Goal: Task Accomplishment & Management: Use online tool/utility

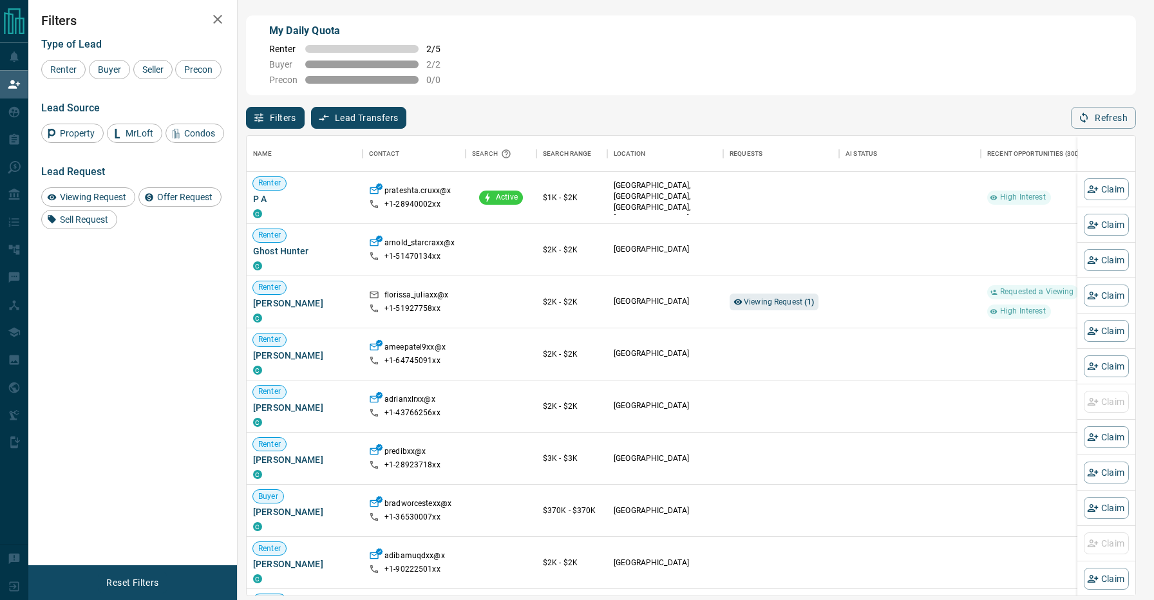
scroll to position [459, 888]
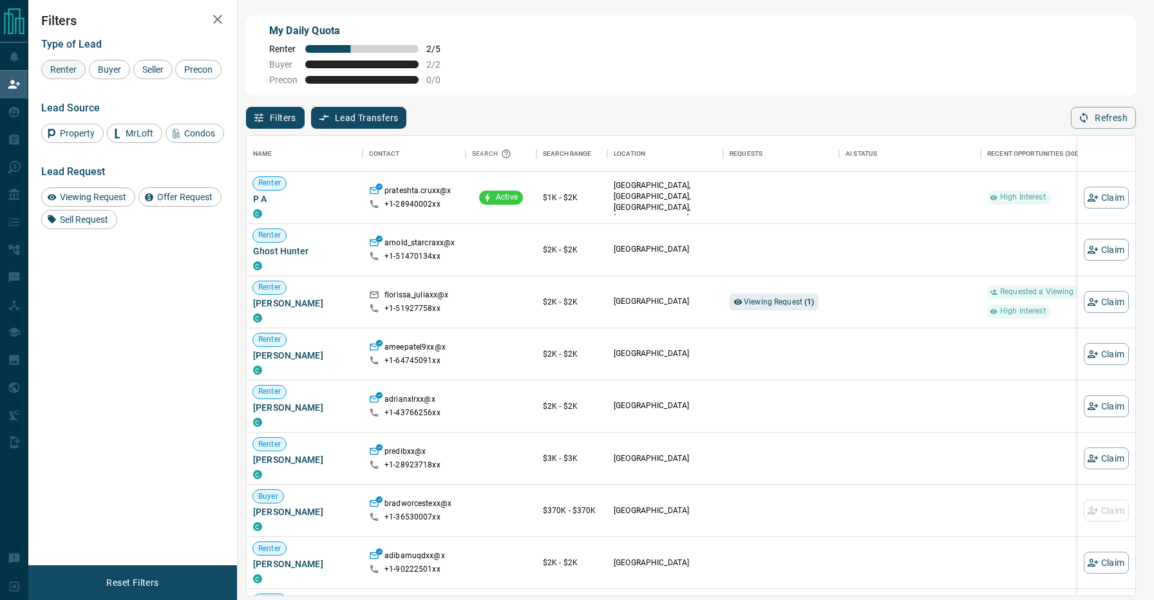
click at [71, 70] on span "Renter" at bounding box center [63, 69] width 35 height 10
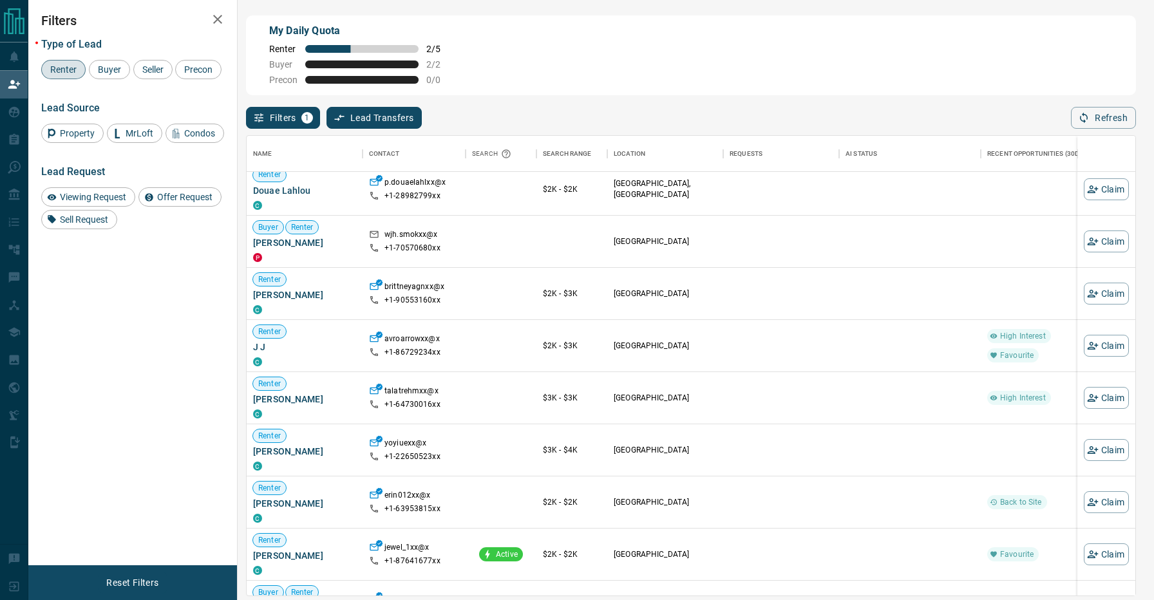
scroll to position [427, 0]
click at [1101, 394] on button "Claim" at bounding box center [1105, 396] width 45 height 22
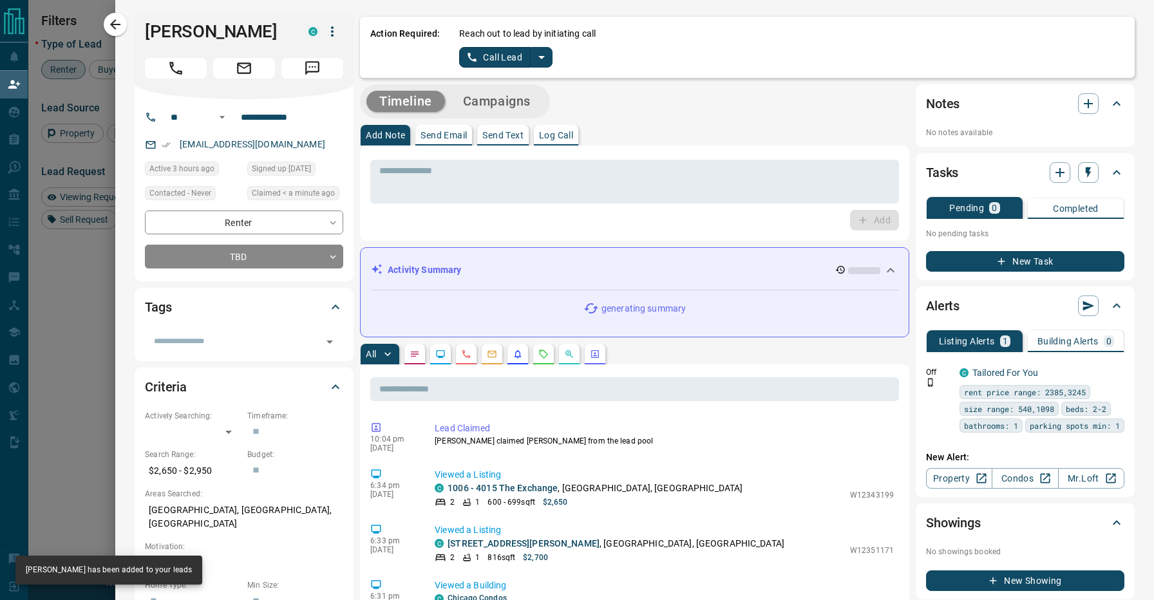
click at [541, 53] on icon "split button" at bounding box center [541, 57] width 15 height 15
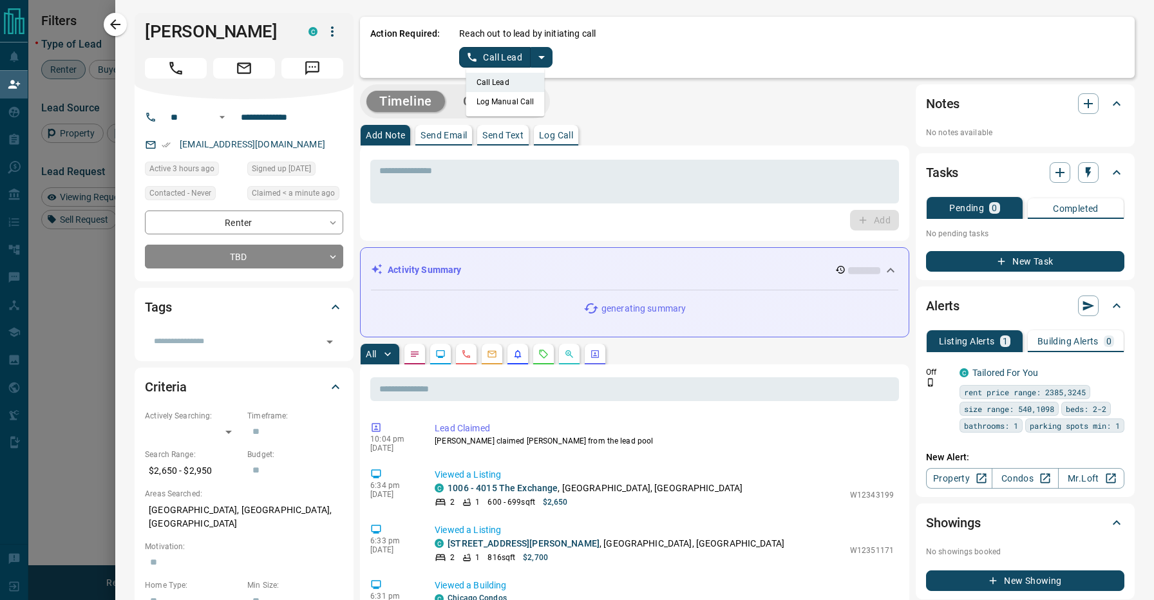
click at [516, 98] on li "Log Manual Call" at bounding box center [505, 101] width 79 height 19
click at [501, 54] on button "Log Manual Call" at bounding box center [501, 57] width 85 height 21
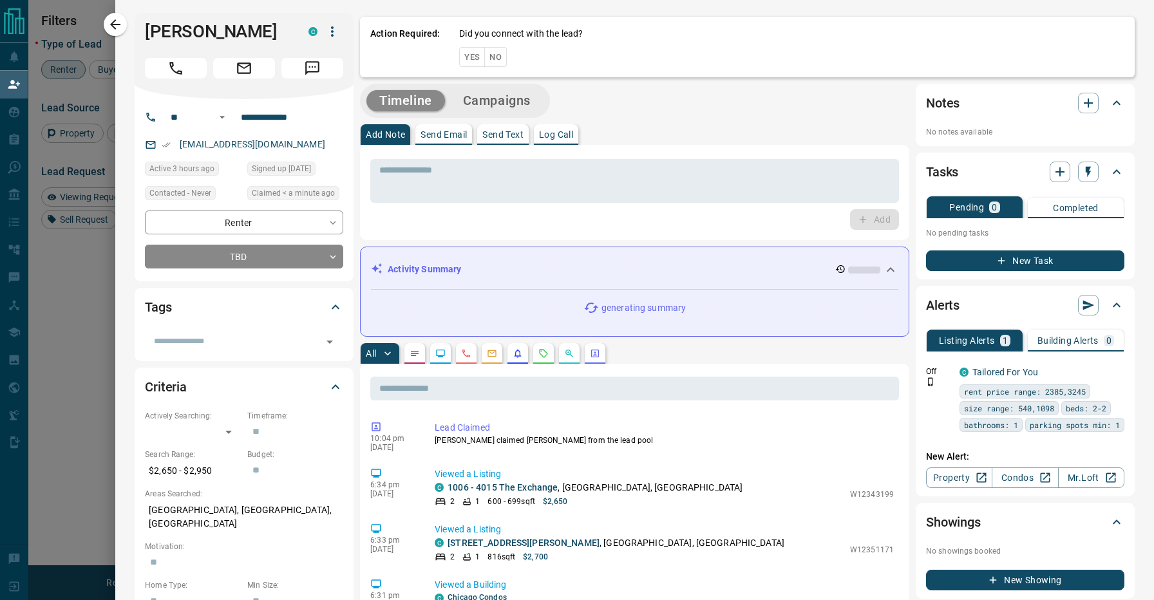
click at [494, 55] on button "No" at bounding box center [495, 57] width 23 height 20
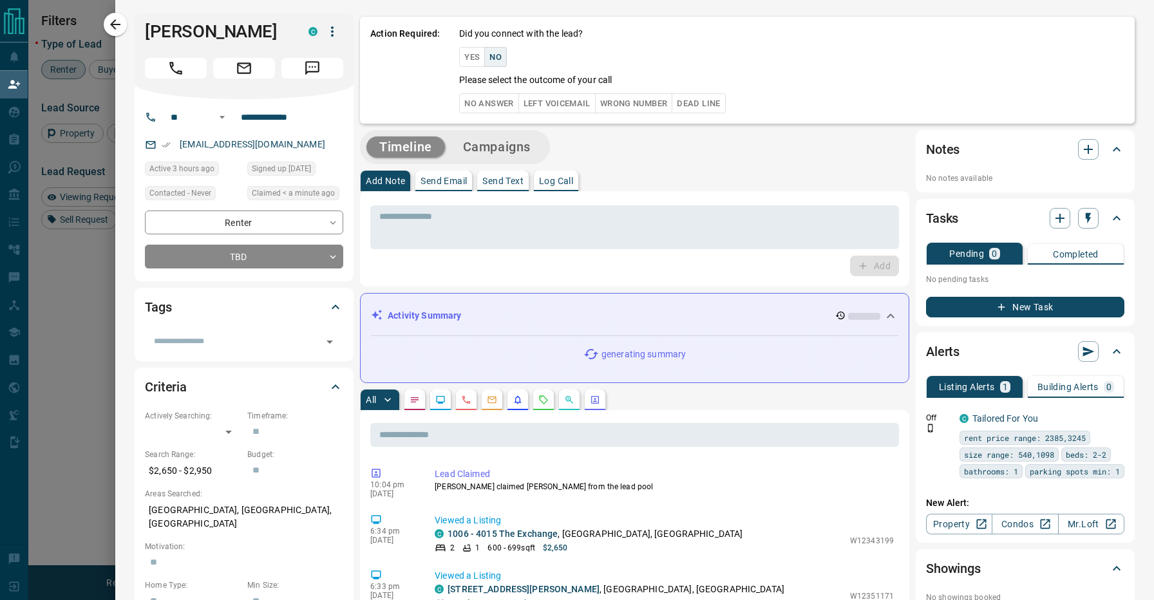
click at [488, 95] on button "No Answer" at bounding box center [488, 103] width 59 height 20
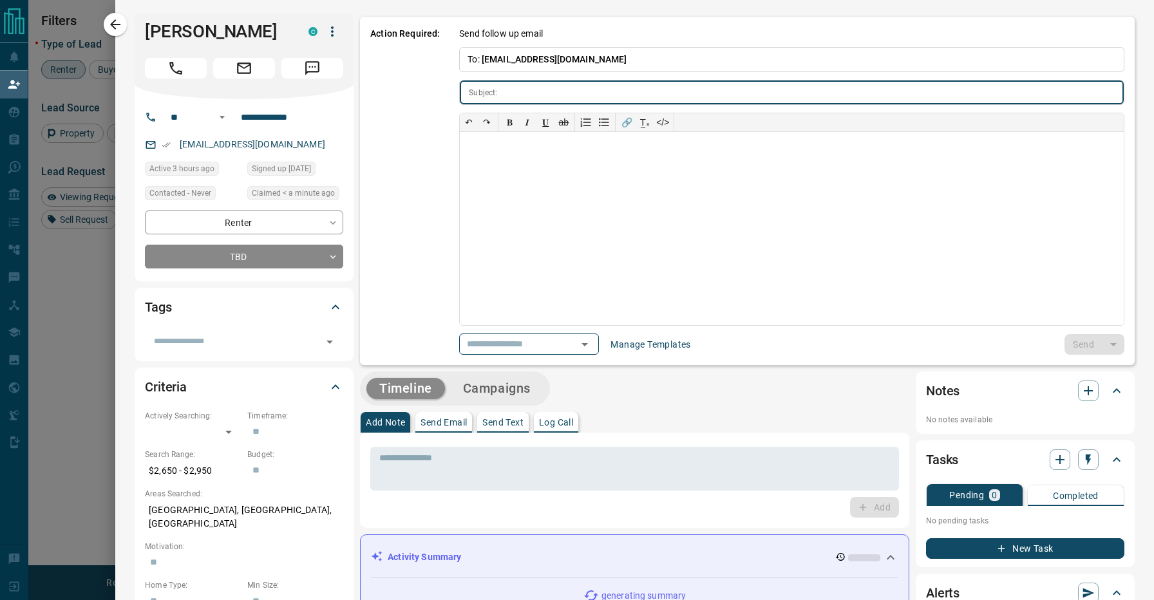
type input "**********"
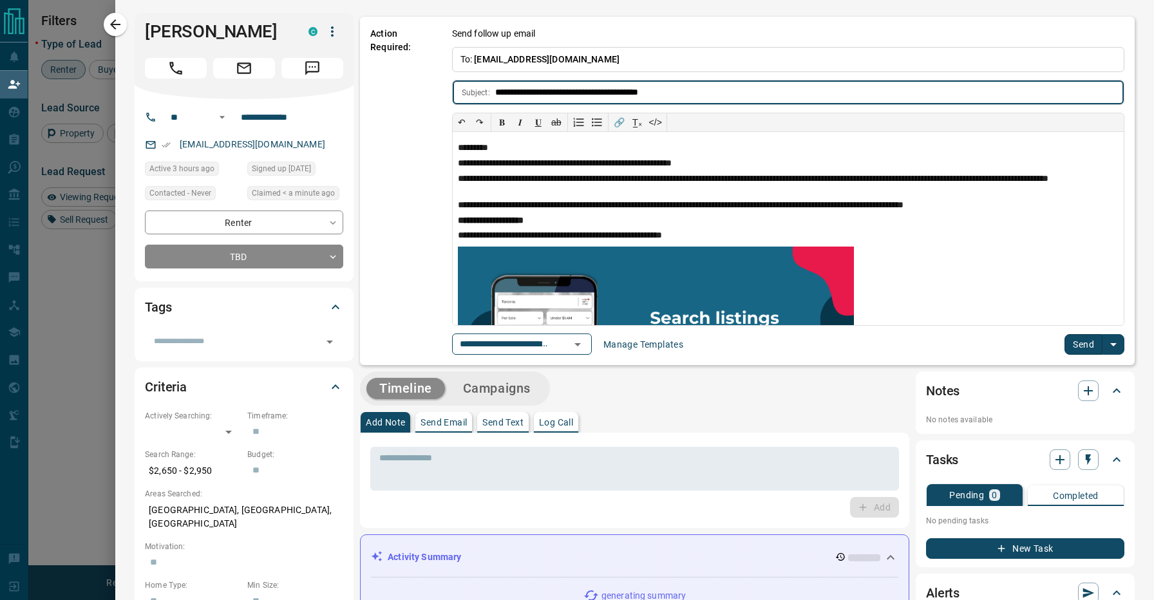
click at [1069, 342] on button "Send" at bounding box center [1083, 344] width 38 height 21
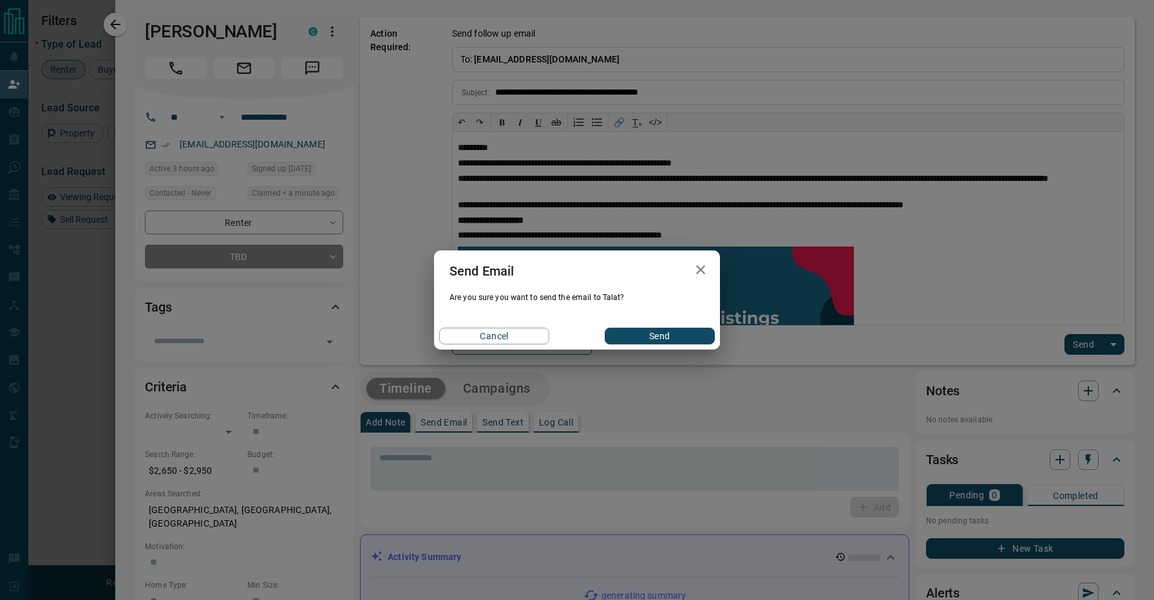
click at [644, 331] on button "Send" at bounding box center [660, 336] width 110 height 17
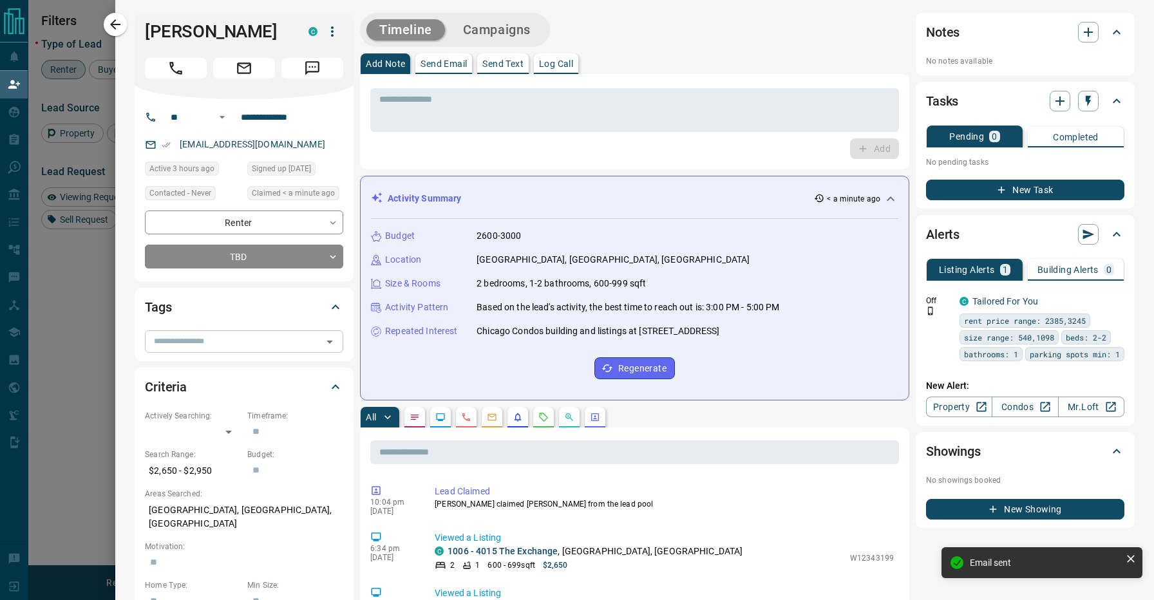
scroll to position [0, 0]
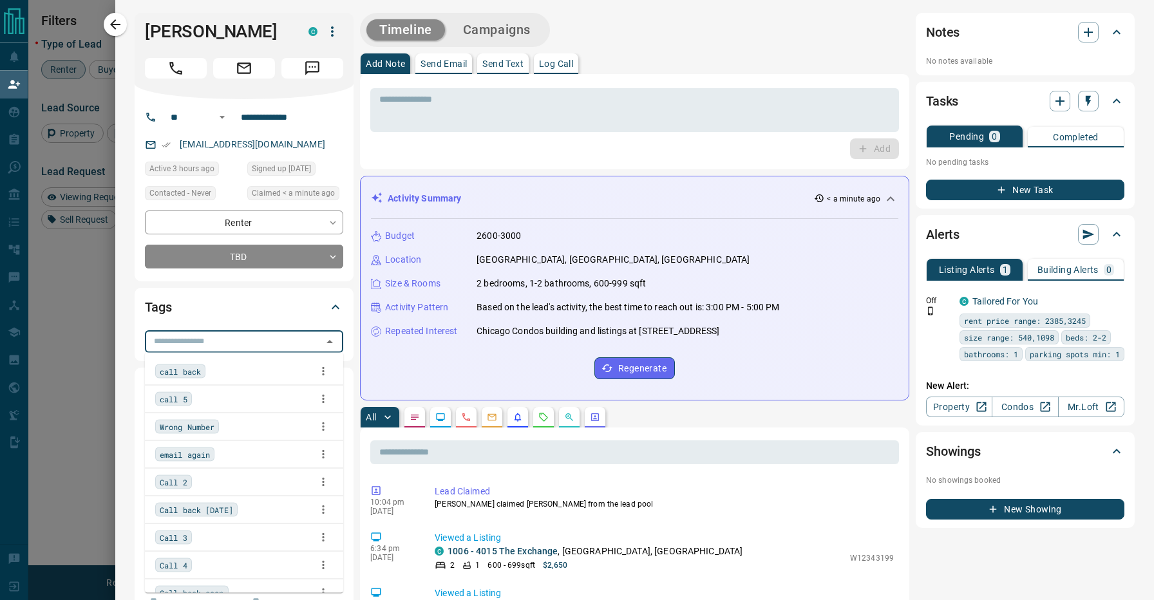
click at [216, 344] on input "text" at bounding box center [233, 341] width 169 height 14
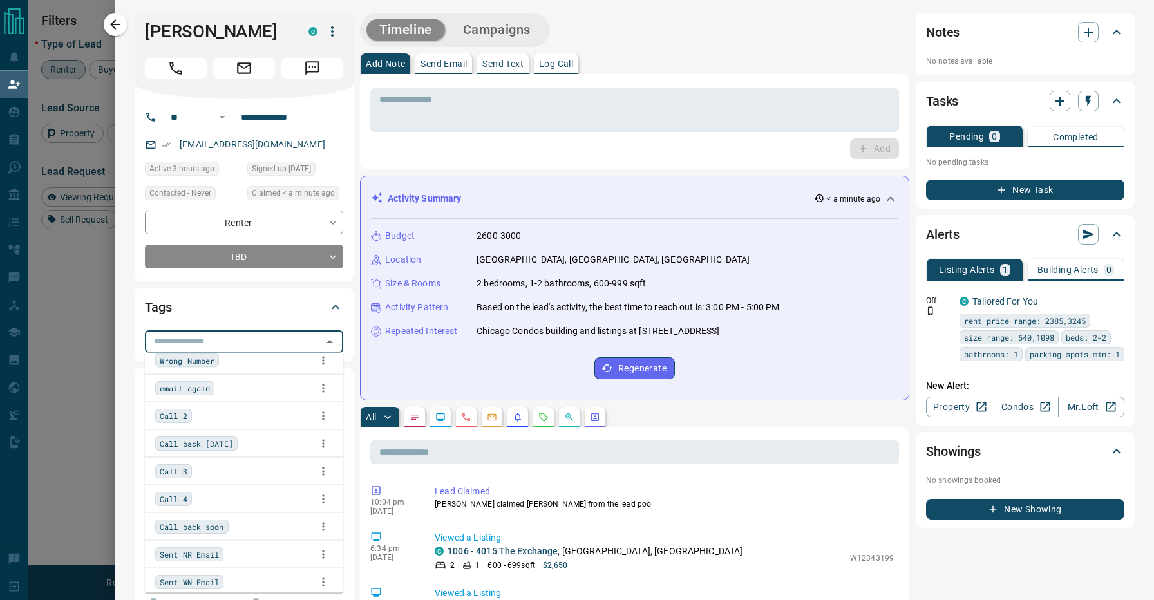
click at [885, 206] on icon at bounding box center [890, 198] width 15 height 15
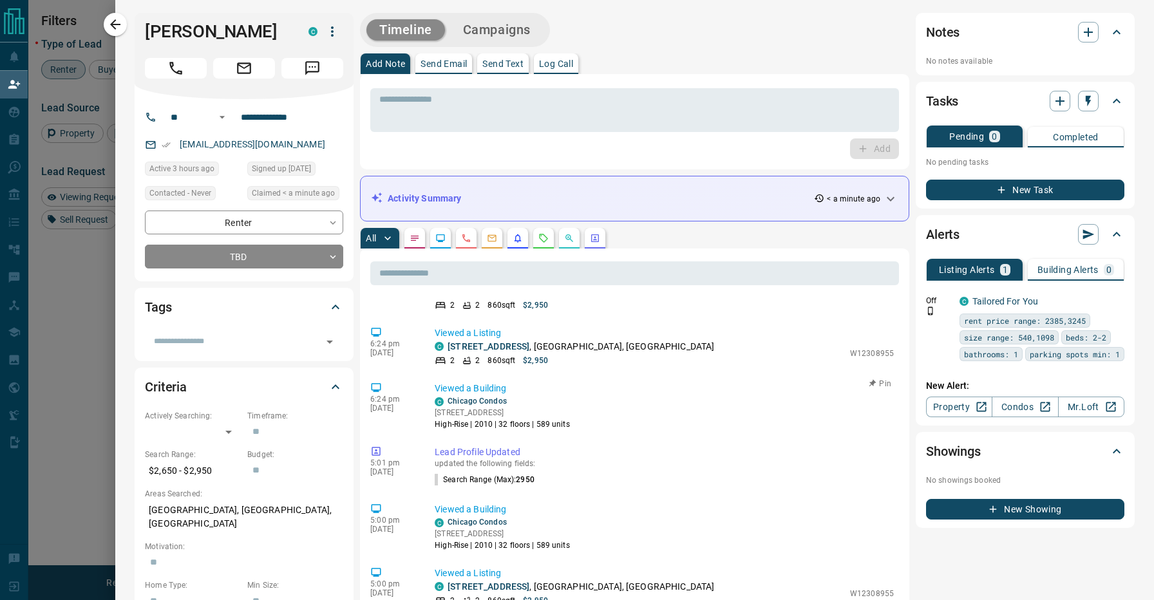
scroll to position [953, 0]
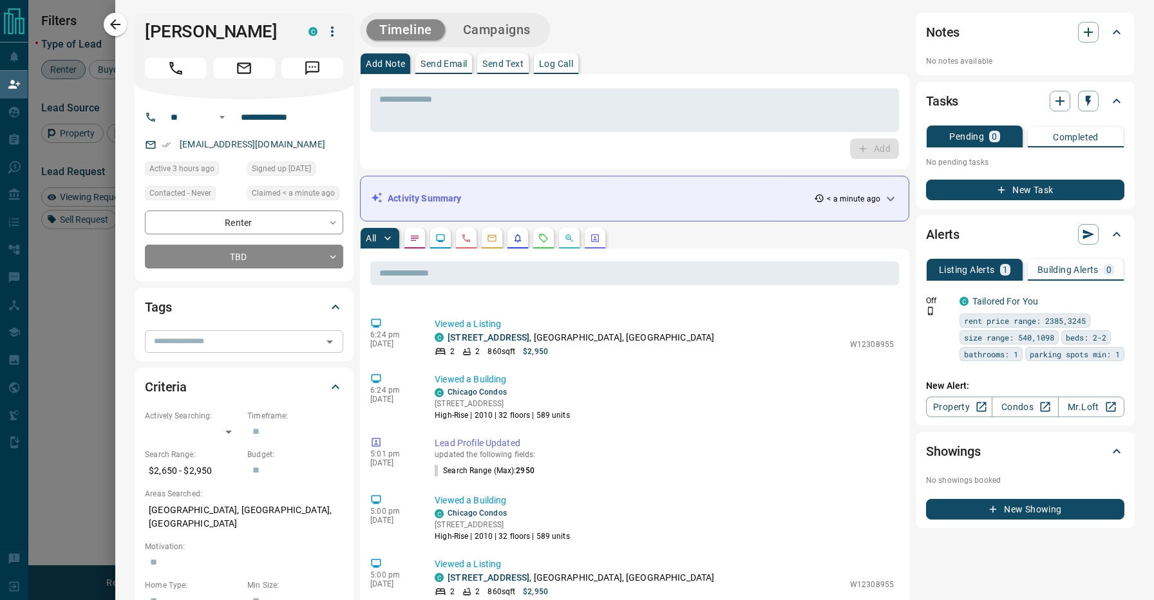
click at [271, 340] on input "text" at bounding box center [233, 341] width 169 height 14
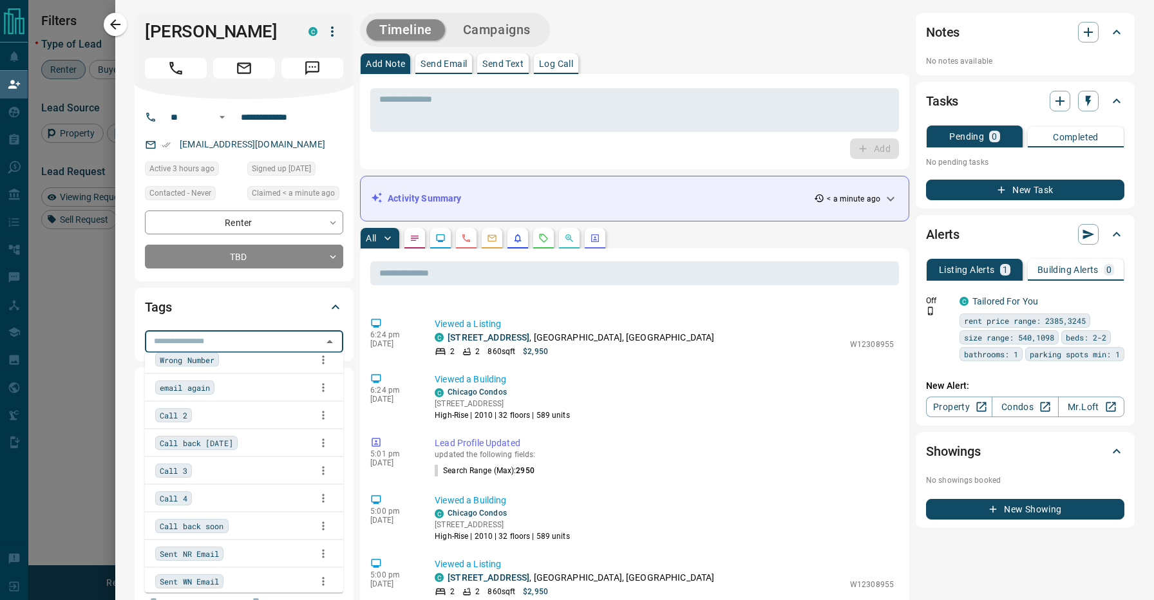
scroll to position [68, 0]
click at [240, 516] on div "Call back soon" at bounding box center [244, 524] width 178 height 19
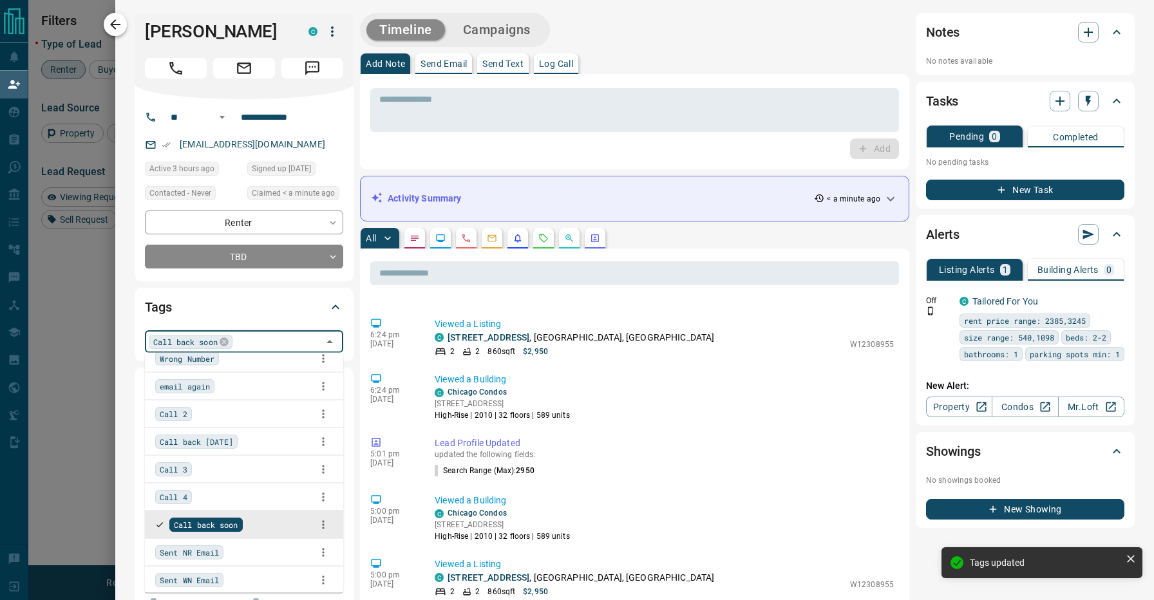
click at [118, 33] on button "button" at bounding box center [115, 24] width 23 height 23
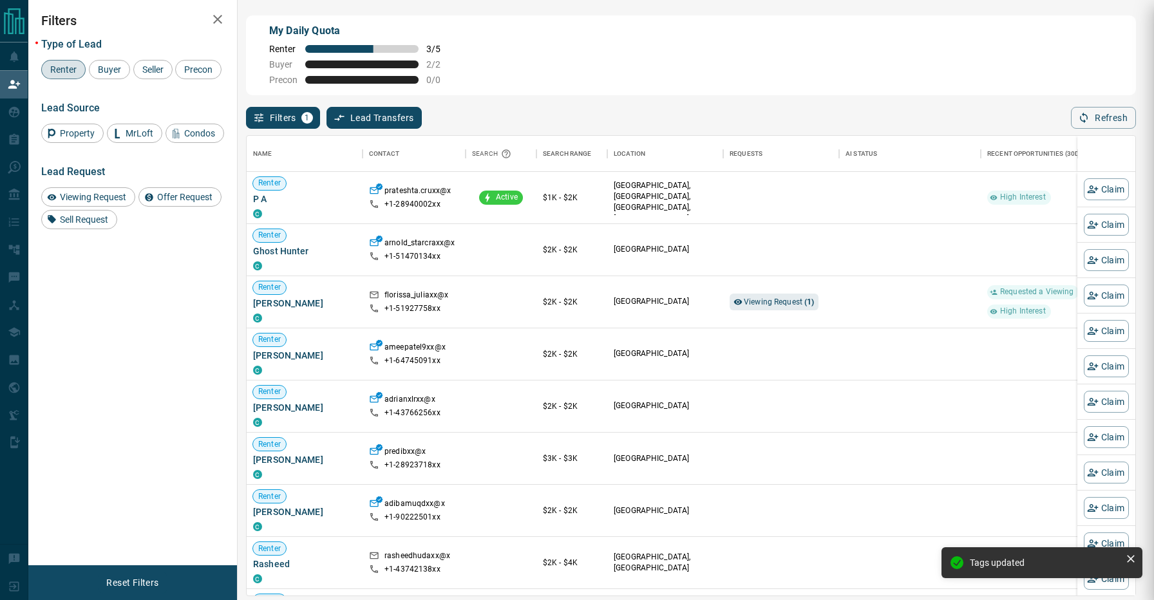
scroll to position [459, 888]
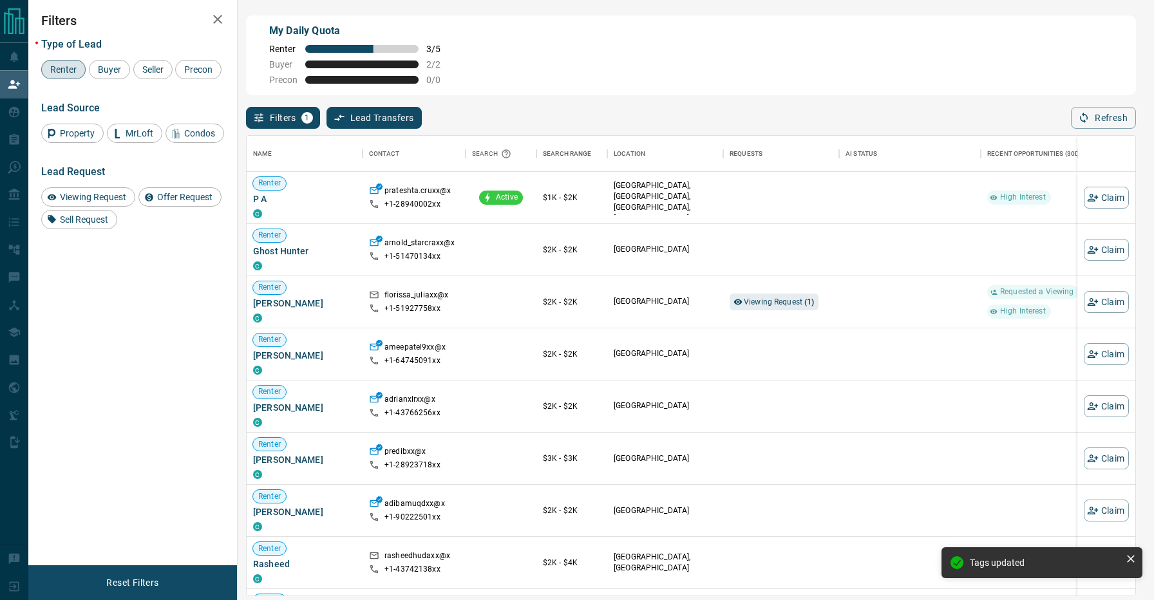
click at [477, 102] on div "Filters 1 Lead Transfers 0 Refresh" at bounding box center [691, 111] width 890 height 33
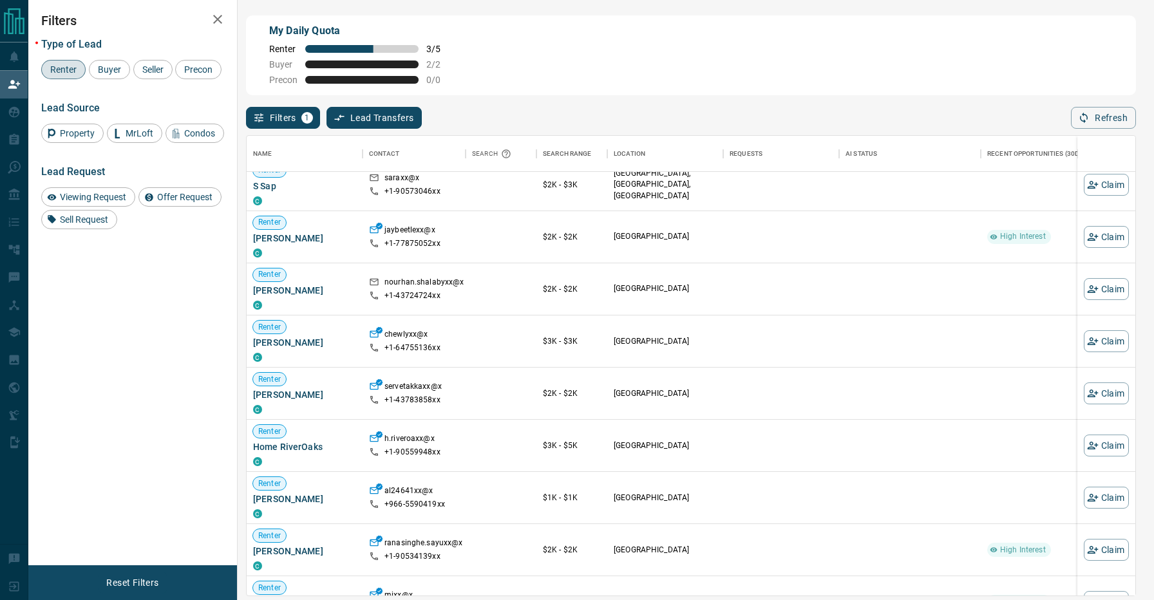
scroll to position [1330, 0]
click at [1096, 447] on icon "button" at bounding box center [1093, 444] width 12 height 12
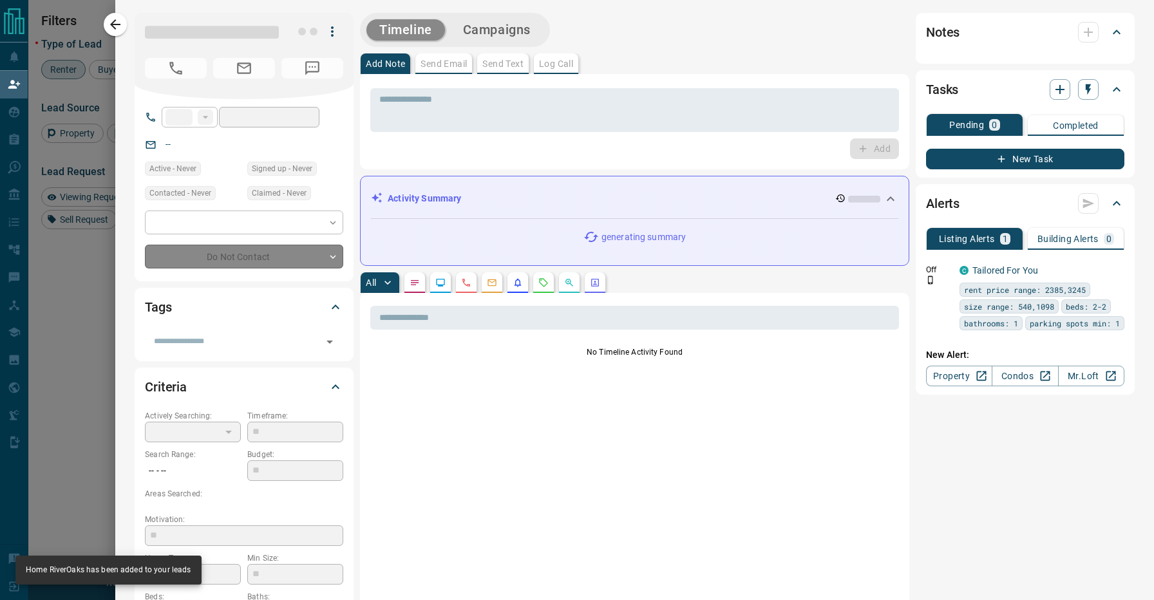
type input "**"
type input "**********"
type input "**"
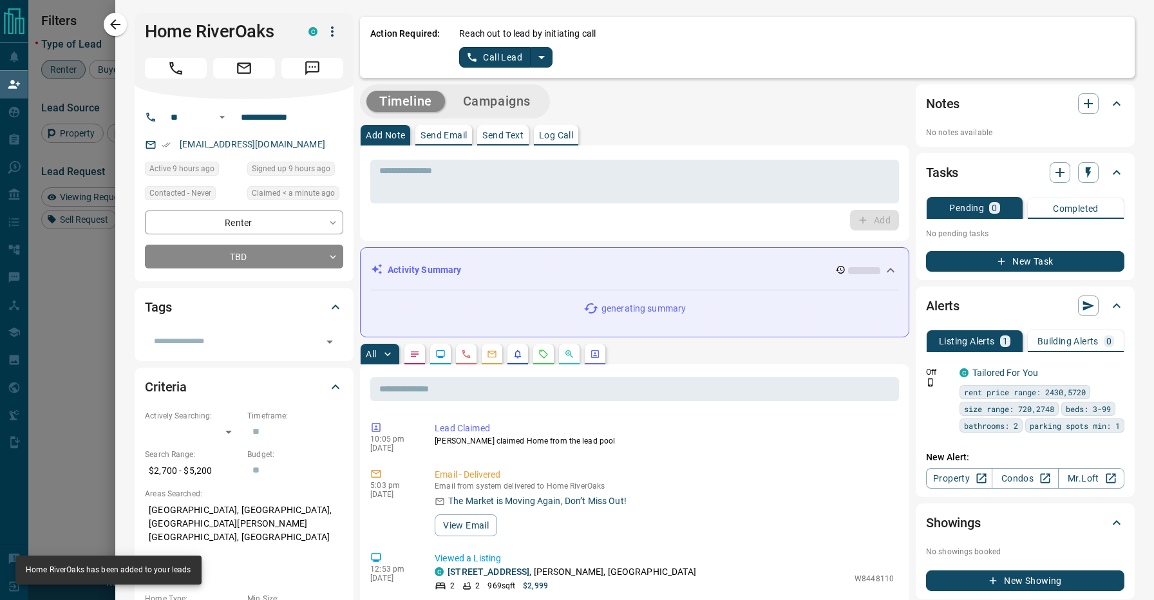
click at [534, 58] on icon "split button" at bounding box center [541, 57] width 15 height 15
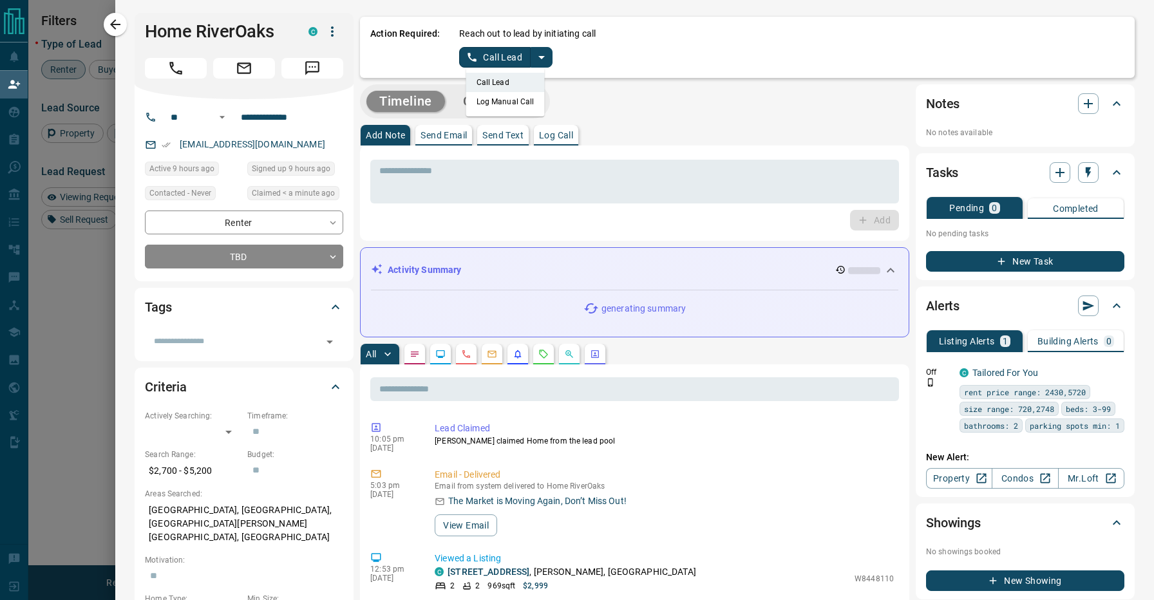
click at [513, 105] on li "Log Manual Call" at bounding box center [505, 101] width 79 height 19
click at [525, 63] on button "Log Manual Call" at bounding box center [501, 57] width 85 height 21
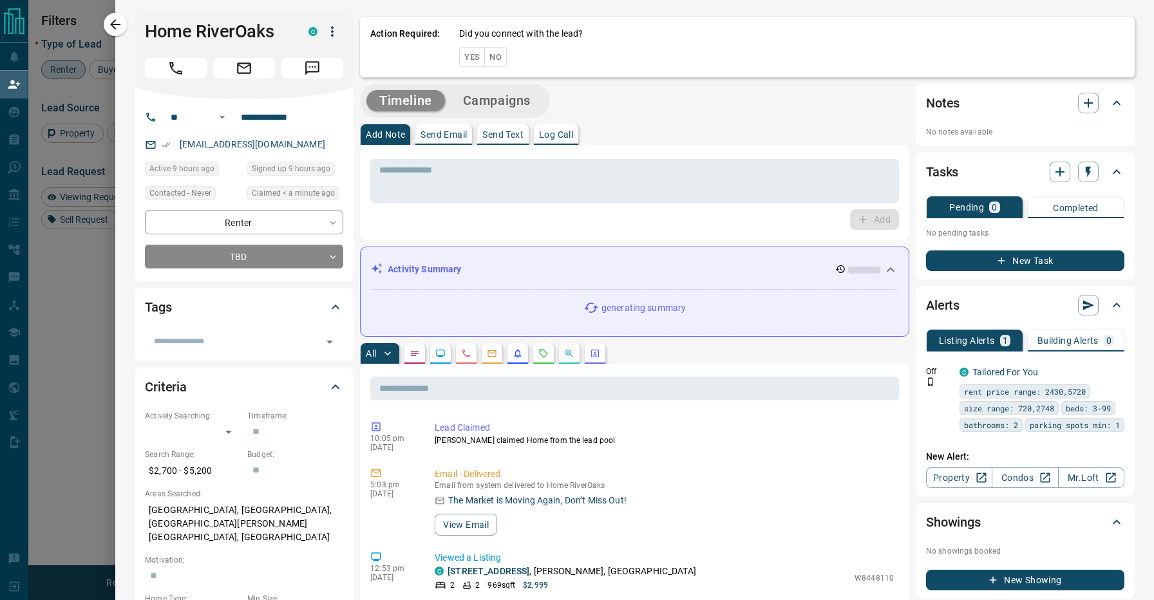
click at [501, 59] on button "No" at bounding box center [495, 57] width 23 height 20
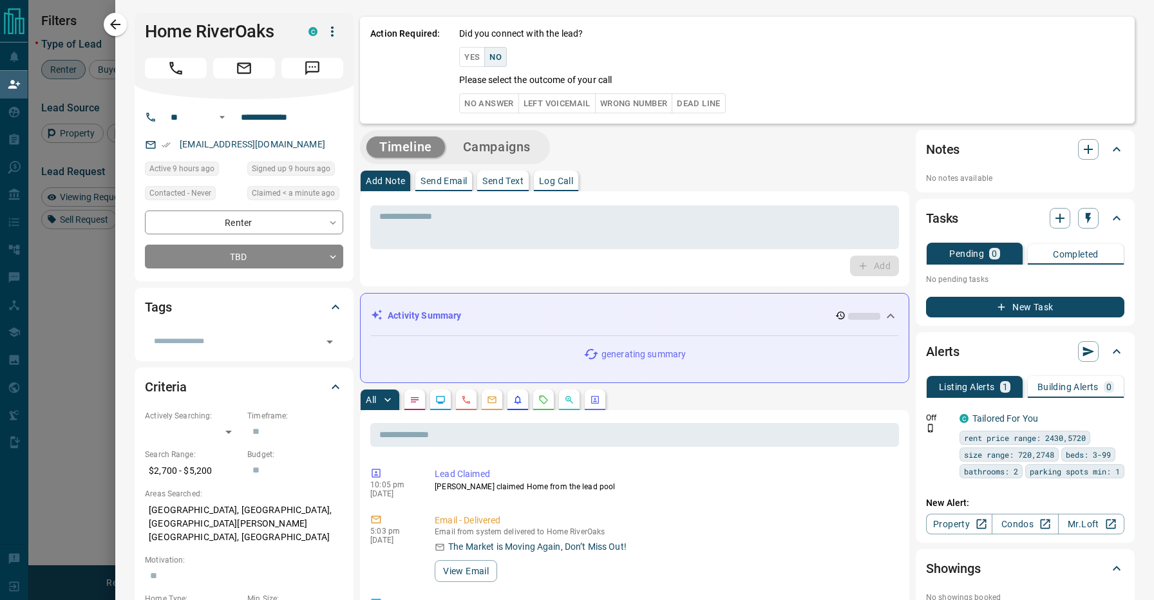
click at [488, 104] on button "No Answer" at bounding box center [488, 103] width 59 height 20
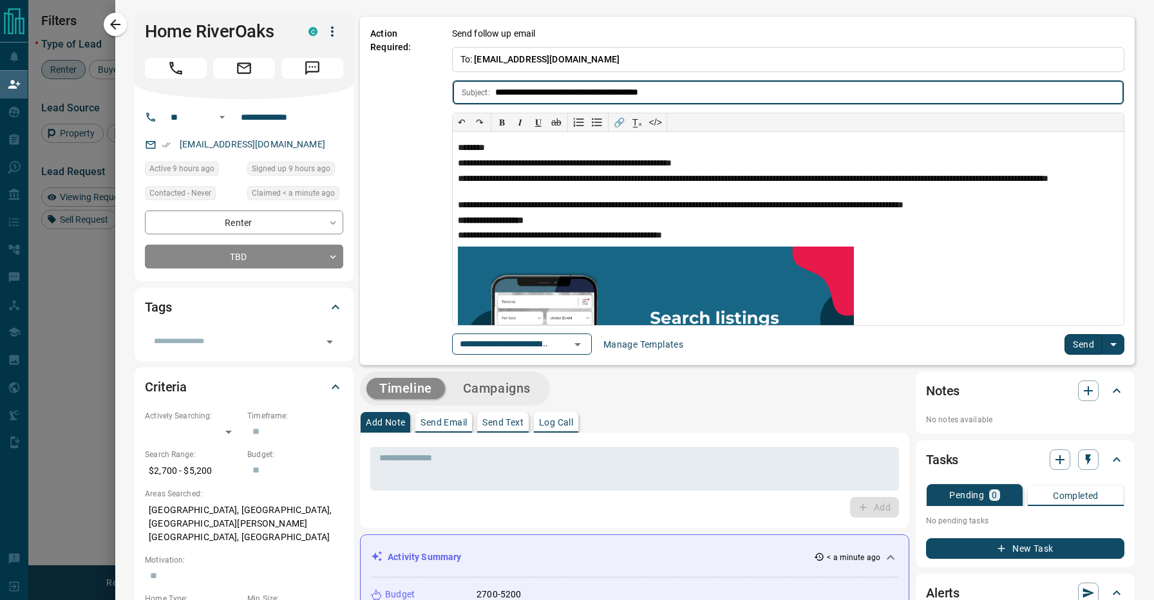
click at [1076, 341] on button "Send" at bounding box center [1083, 344] width 38 height 21
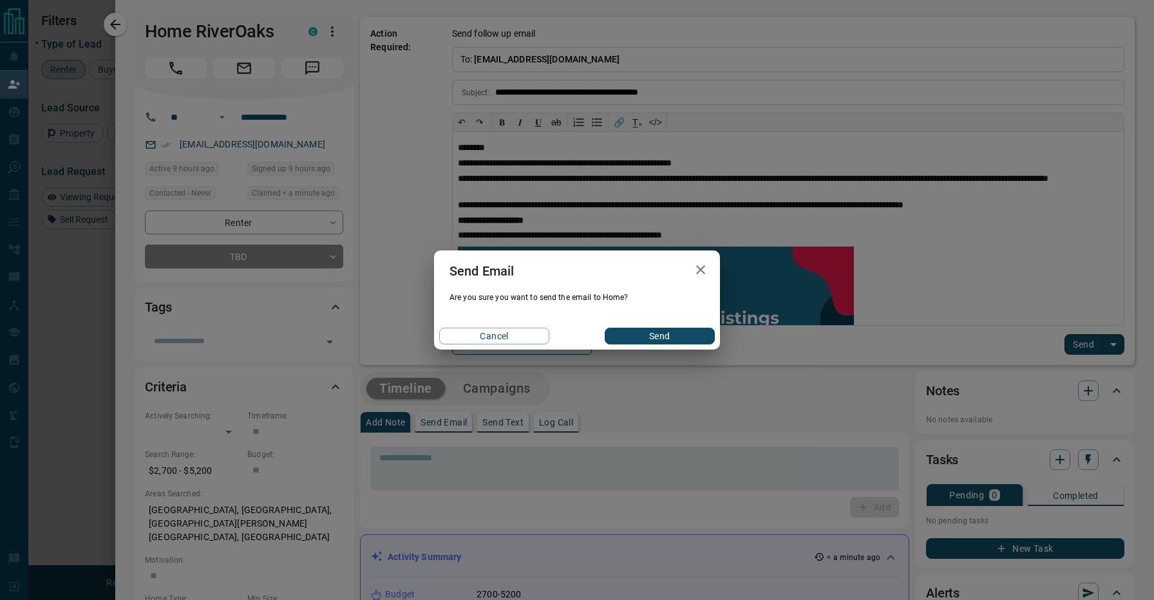
click at [661, 342] on button "Send" at bounding box center [660, 336] width 110 height 17
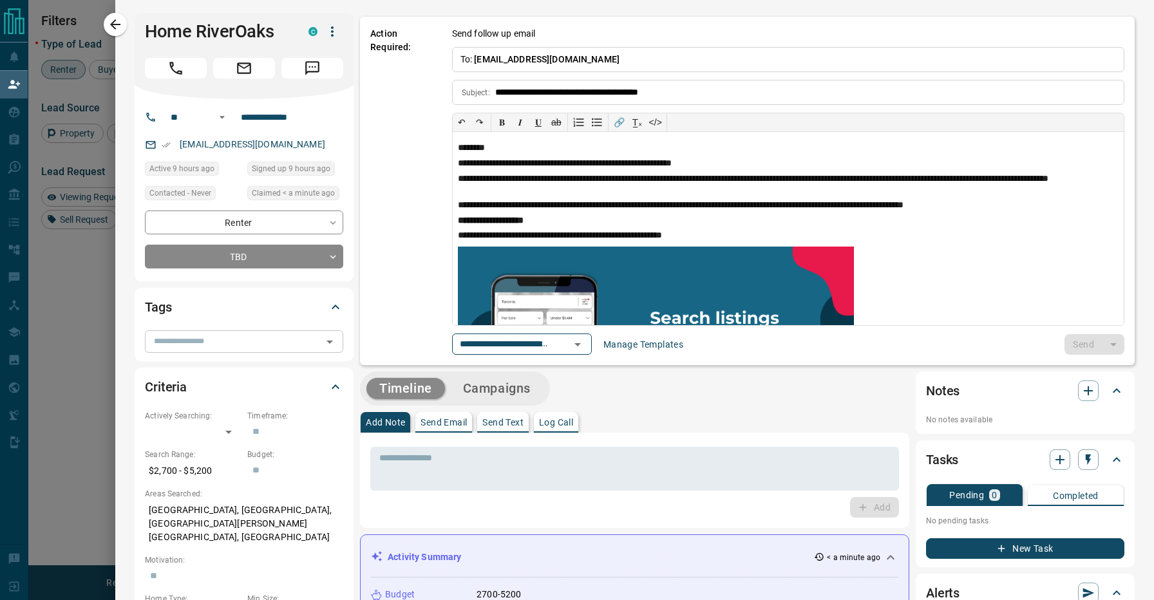
click at [263, 342] on input "text" at bounding box center [233, 341] width 169 height 14
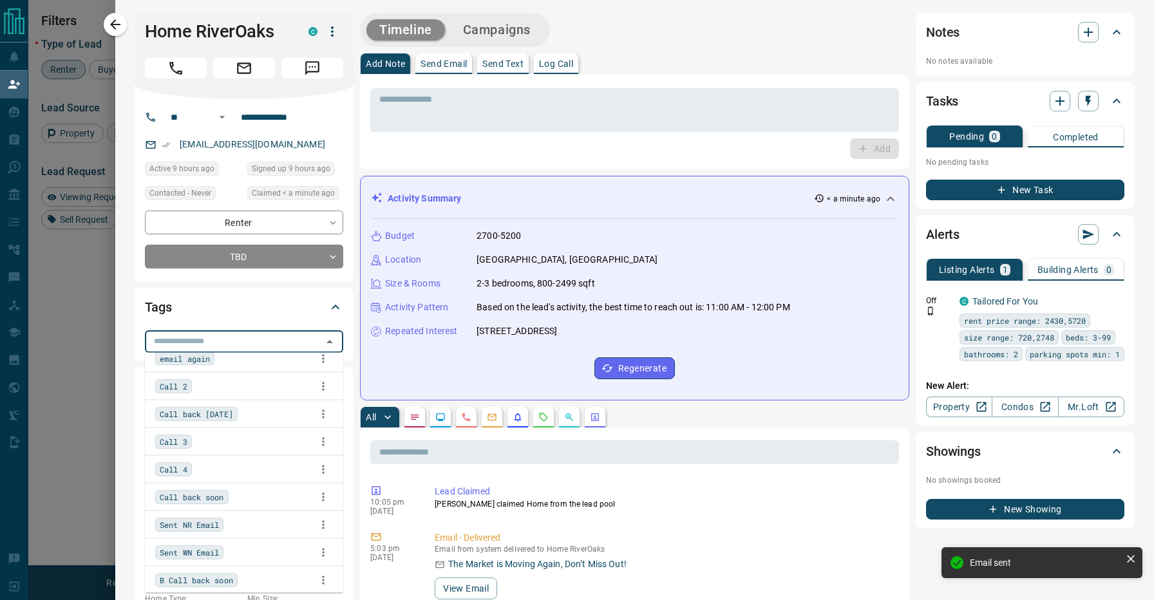
scroll to position [97, 0]
click at [256, 413] on div "Call back [DATE]" at bounding box center [244, 413] width 178 height 19
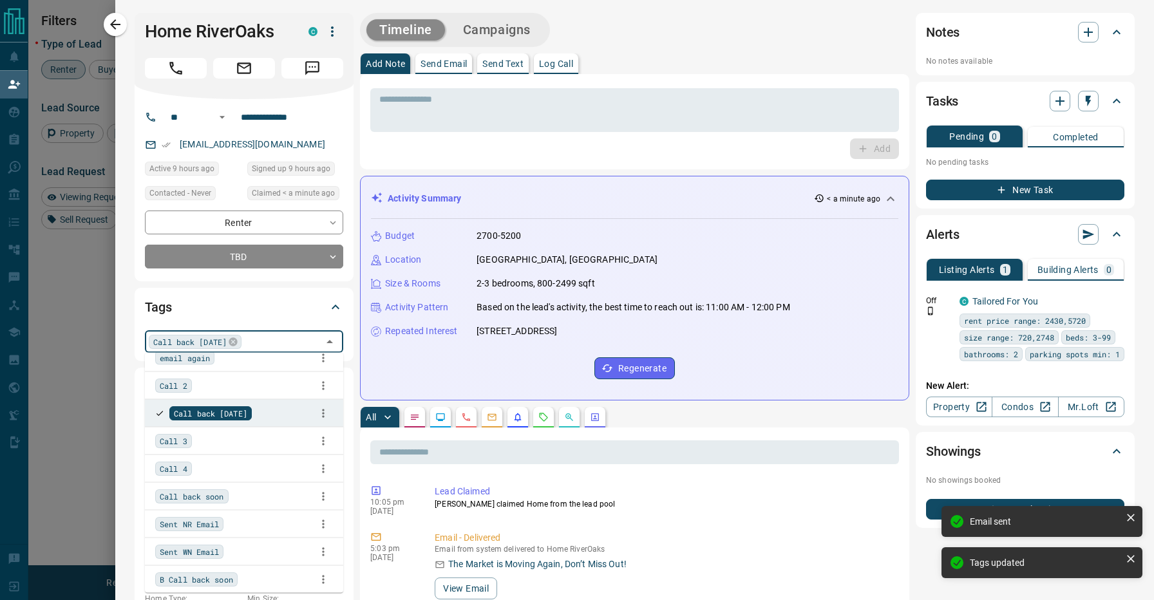
click at [246, 494] on div "Call back soon" at bounding box center [244, 496] width 178 height 19
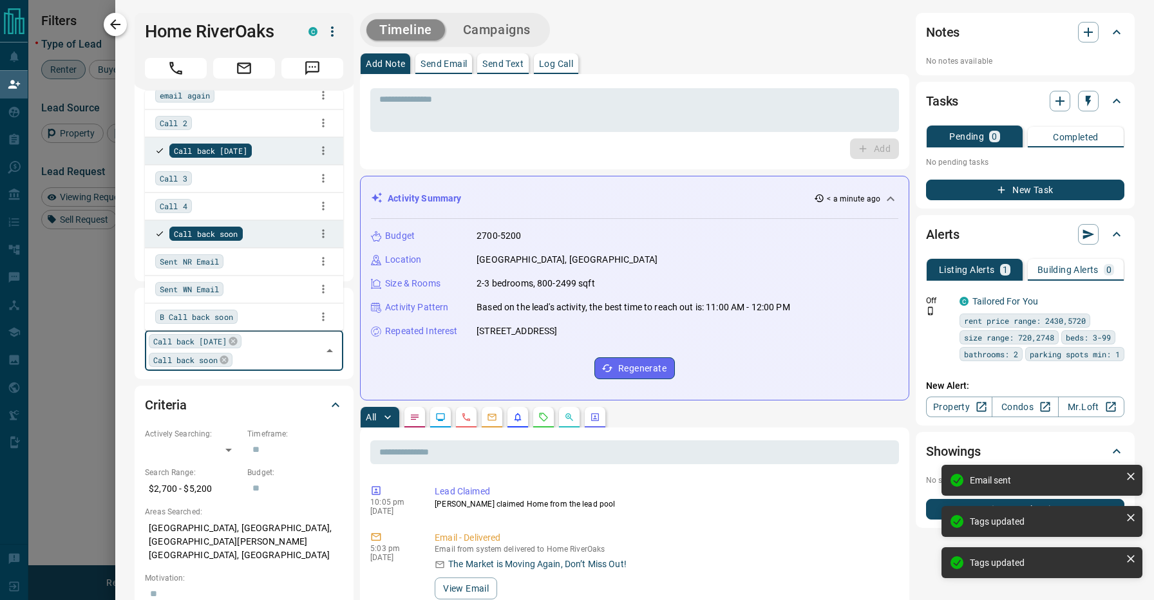
click at [115, 31] on icon "button" at bounding box center [115, 24] width 15 height 15
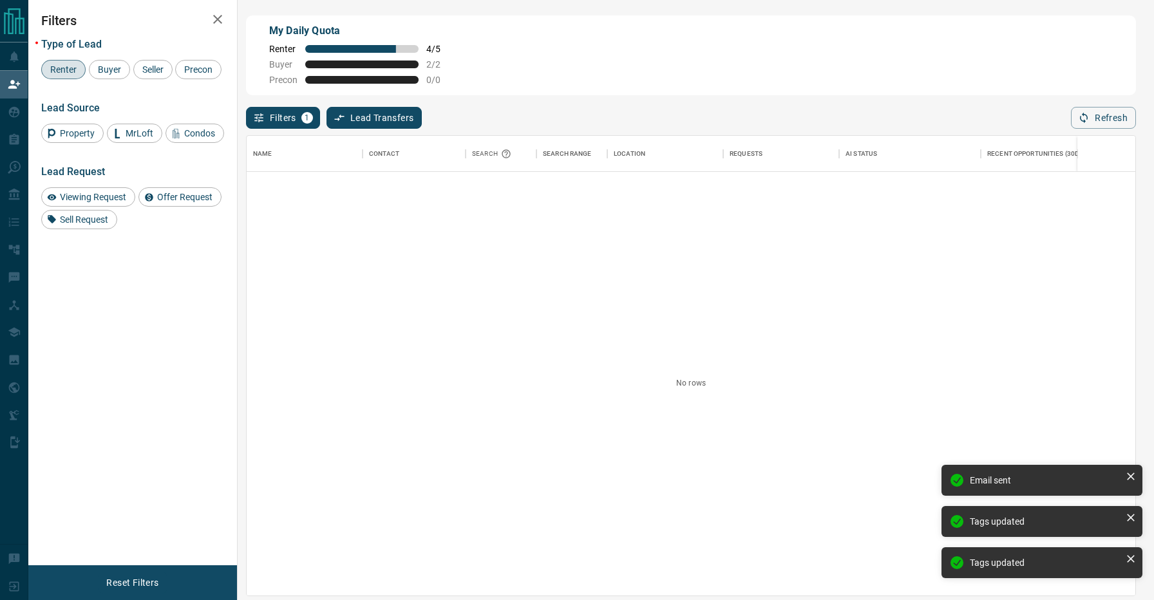
scroll to position [459, 888]
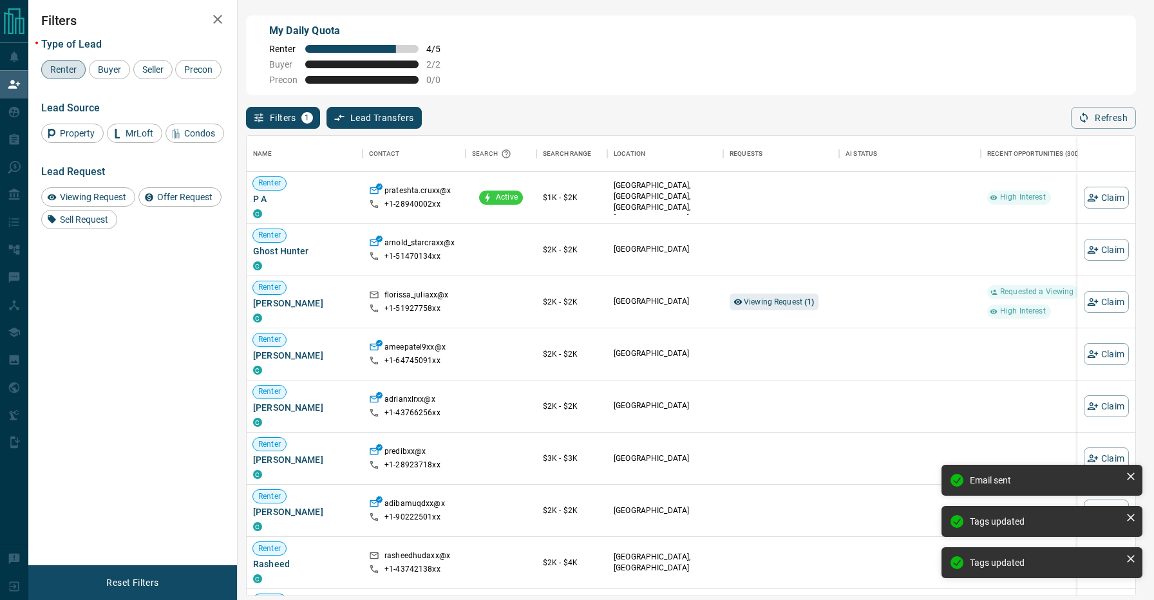
click at [626, 96] on div "Filters 1 Lead Transfers 0 Refresh" at bounding box center [691, 111] width 890 height 33
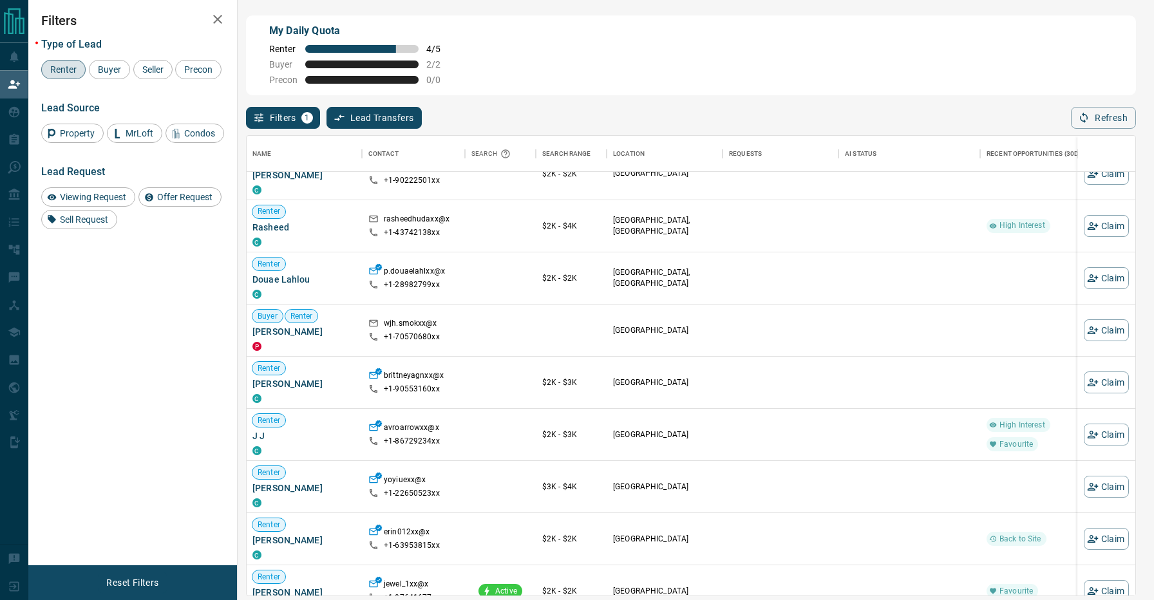
scroll to position [342, 1]
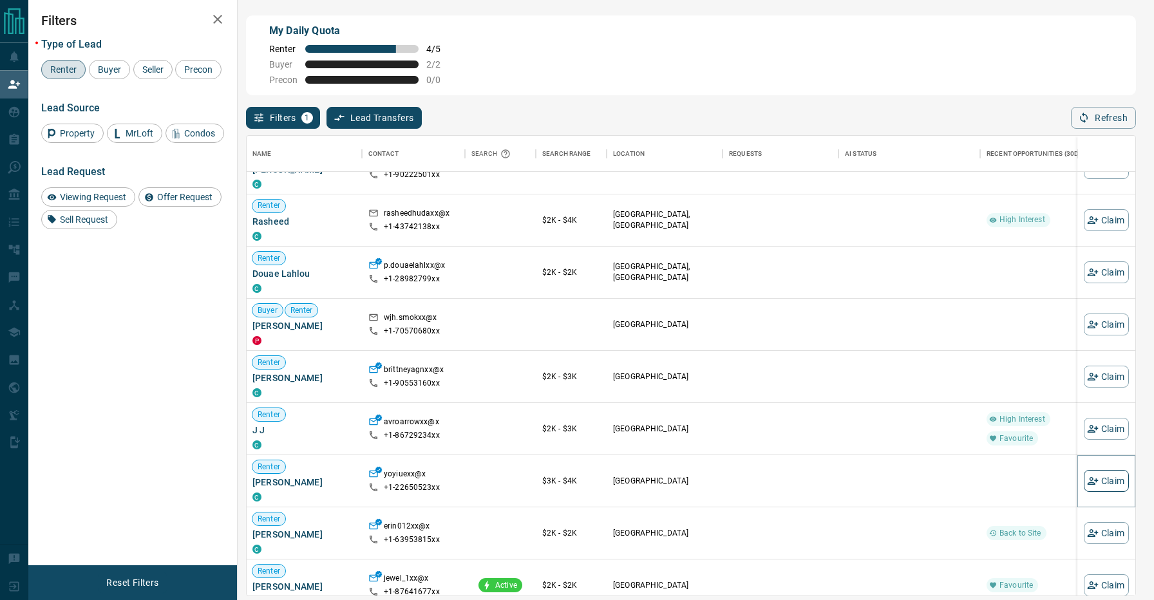
click at [1118, 480] on button "Claim" at bounding box center [1105, 481] width 45 height 22
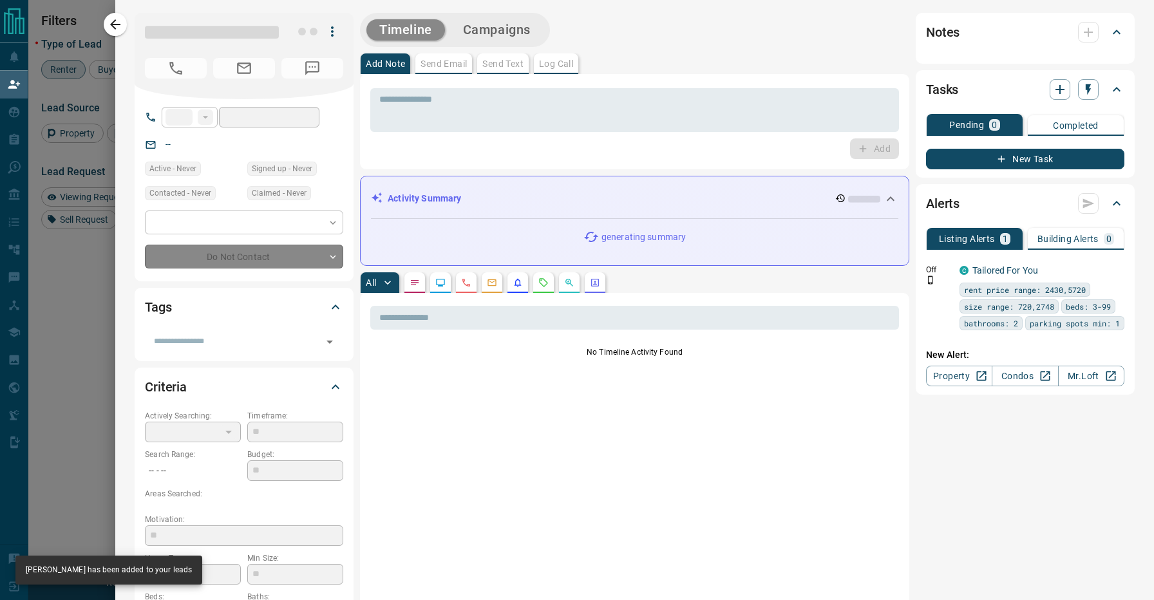
type input "**"
type input "**********"
type input "**"
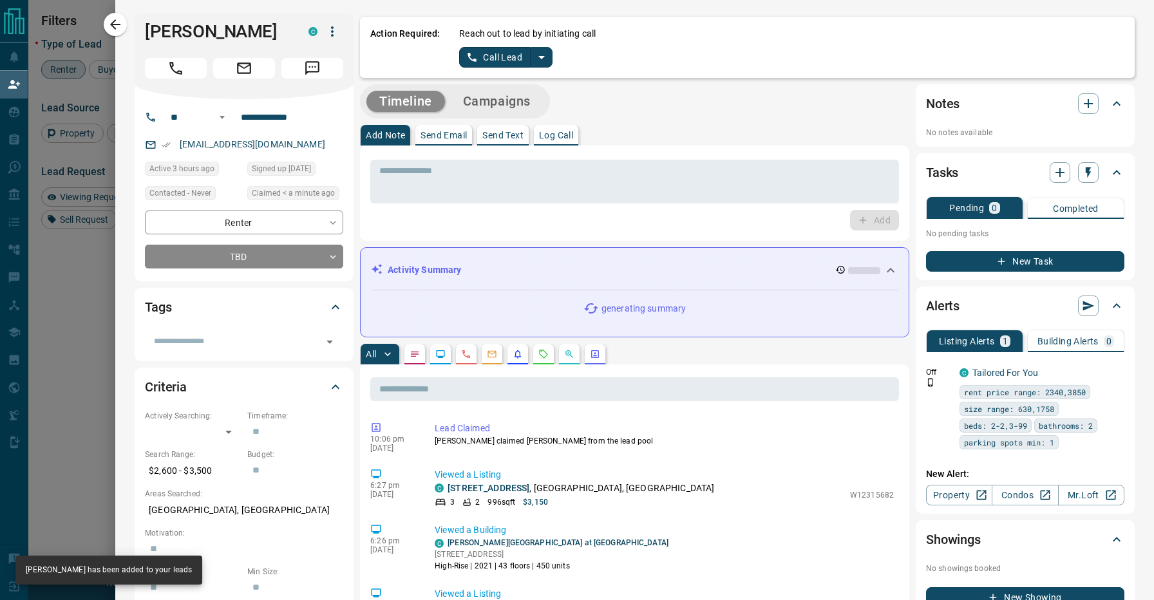
click at [542, 53] on icon "split button" at bounding box center [541, 57] width 15 height 15
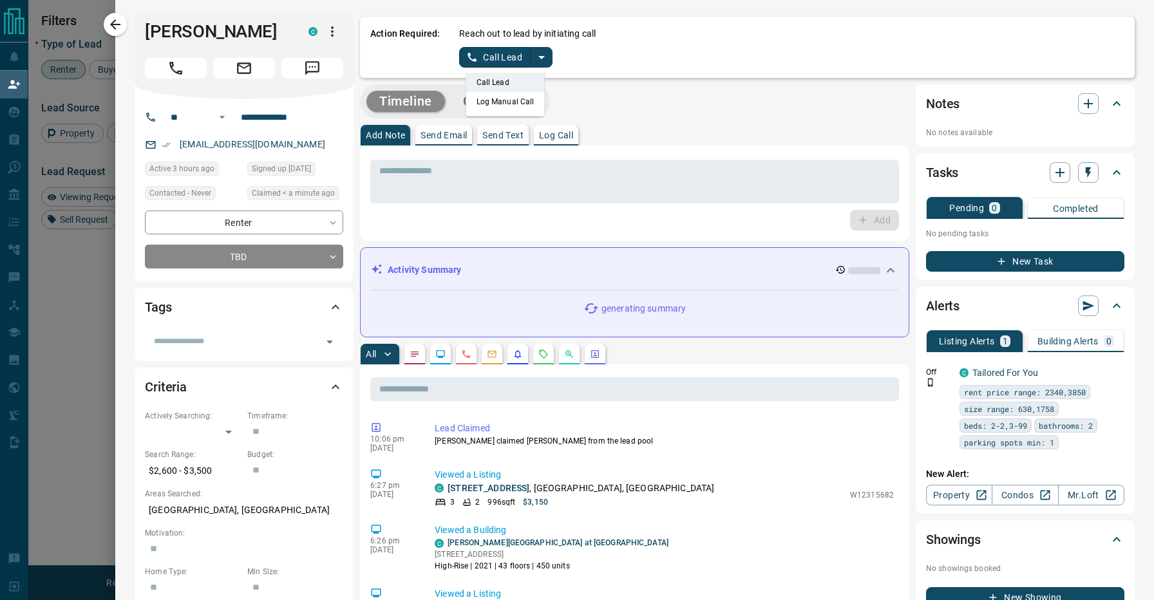
click at [518, 104] on li "Log Manual Call" at bounding box center [505, 101] width 79 height 19
click at [494, 48] on button "Log Manual Call" at bounding box center [501, 57] width 85 height 21
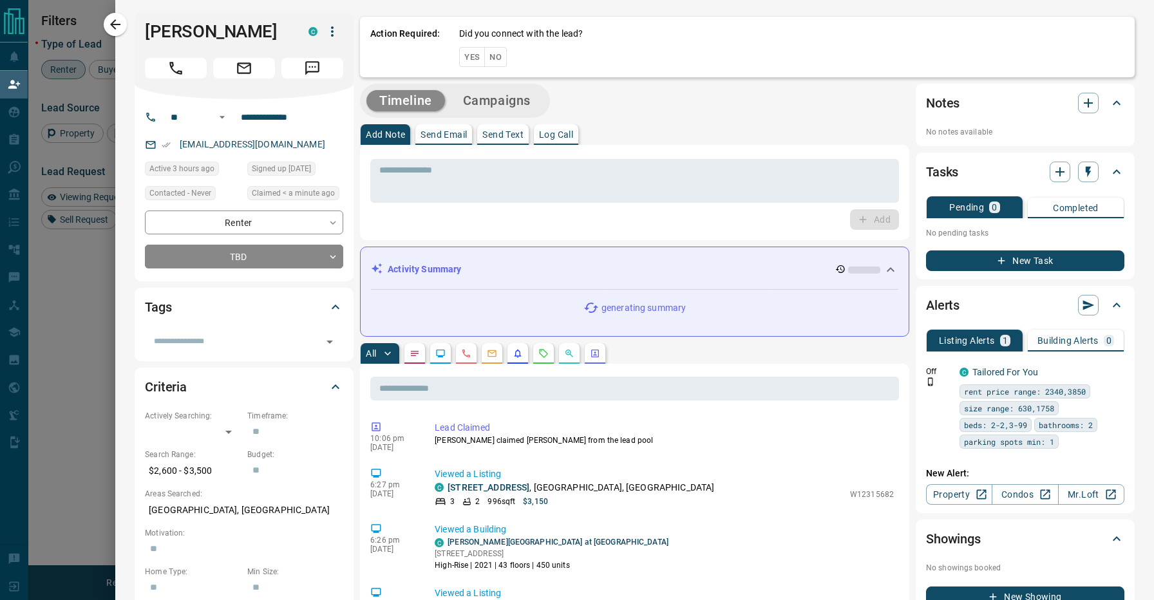
click at [491, 55] on button "No" at bounding box center [495, 57] width 23 height 20
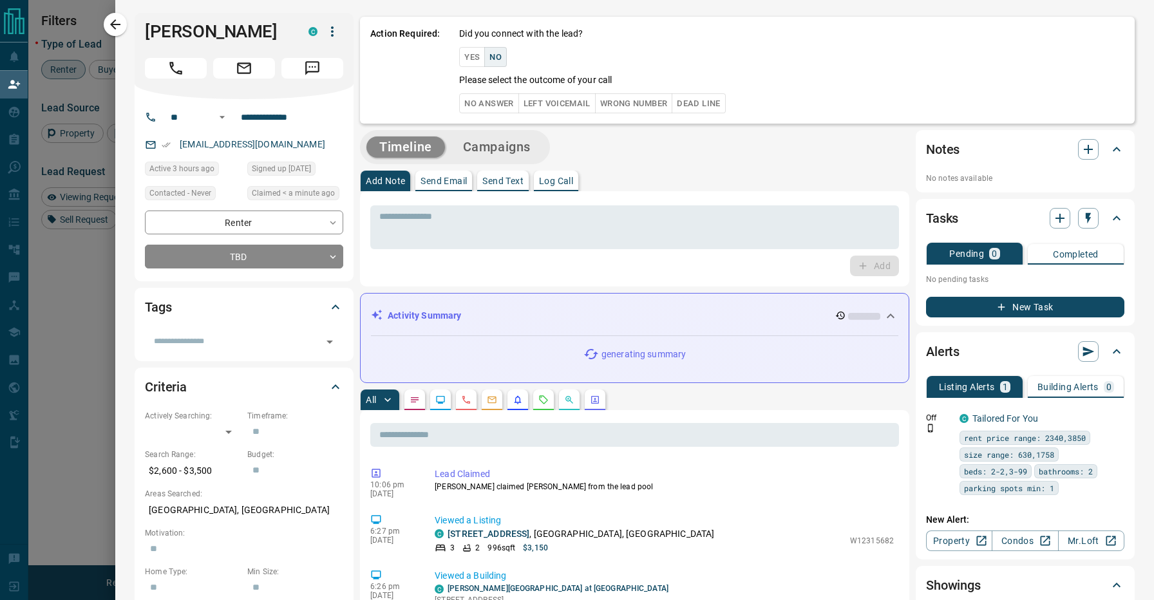
click at [492, 100] on button "No Answer" at bounding box center [488, 103] width 59 height 20
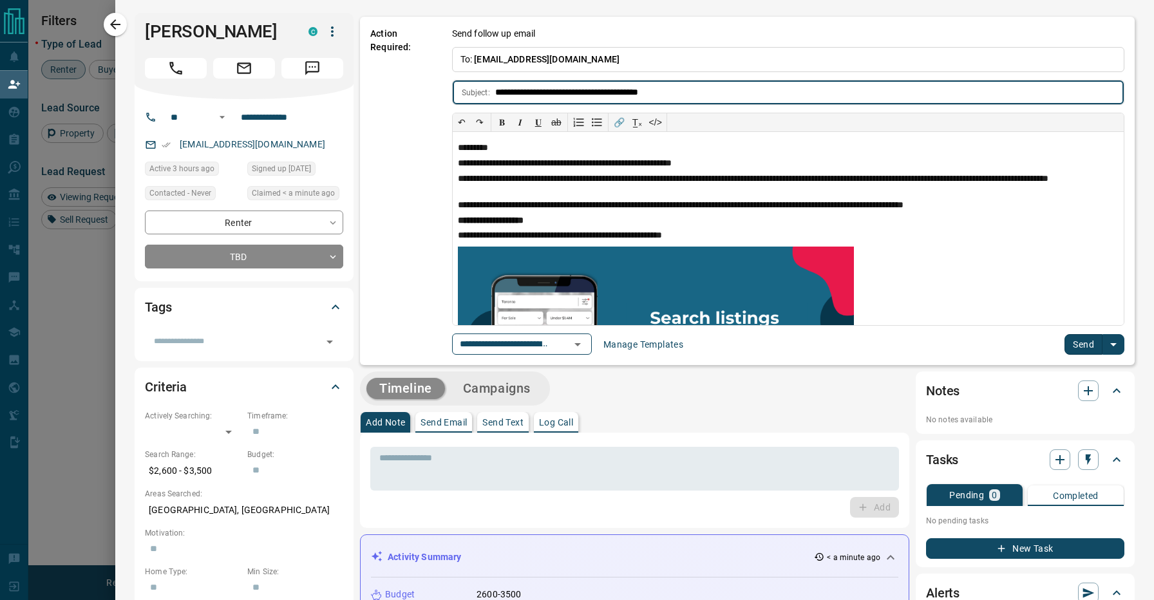
scroll to position [0, 0]
click at [1085, 350] on button "Send" at bounding box center [1083, 344] width 38 height 21
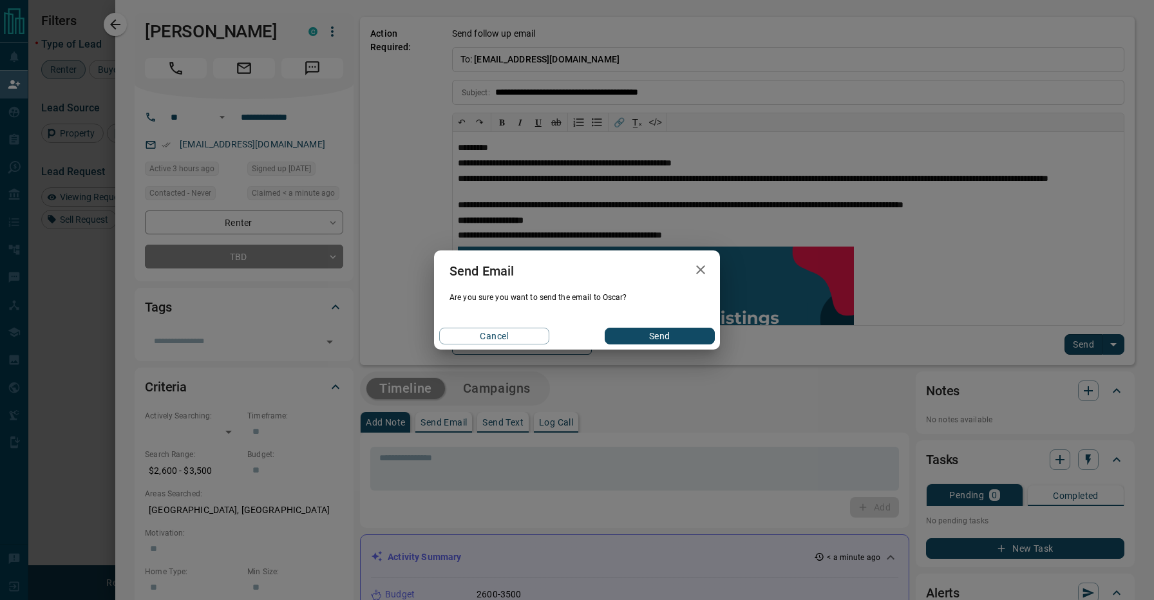
click at [677, 342] on button "Send" at bounding box center [660, 336] width 110 height 17
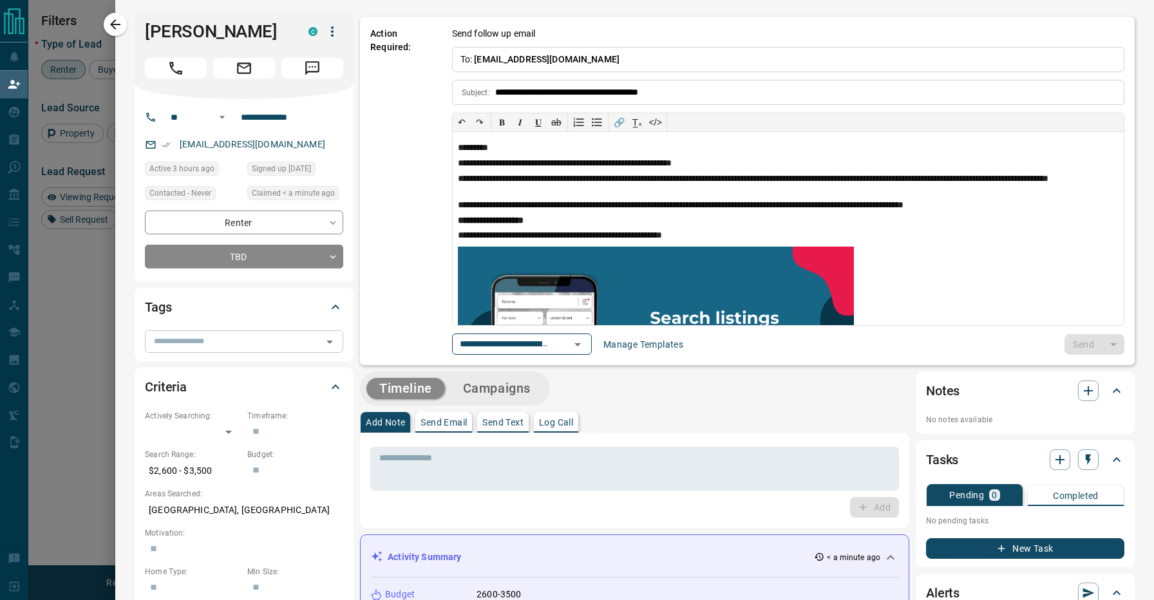
click at [221, 344] on input "text" at bounding box center [233, 341] width 169 height 14
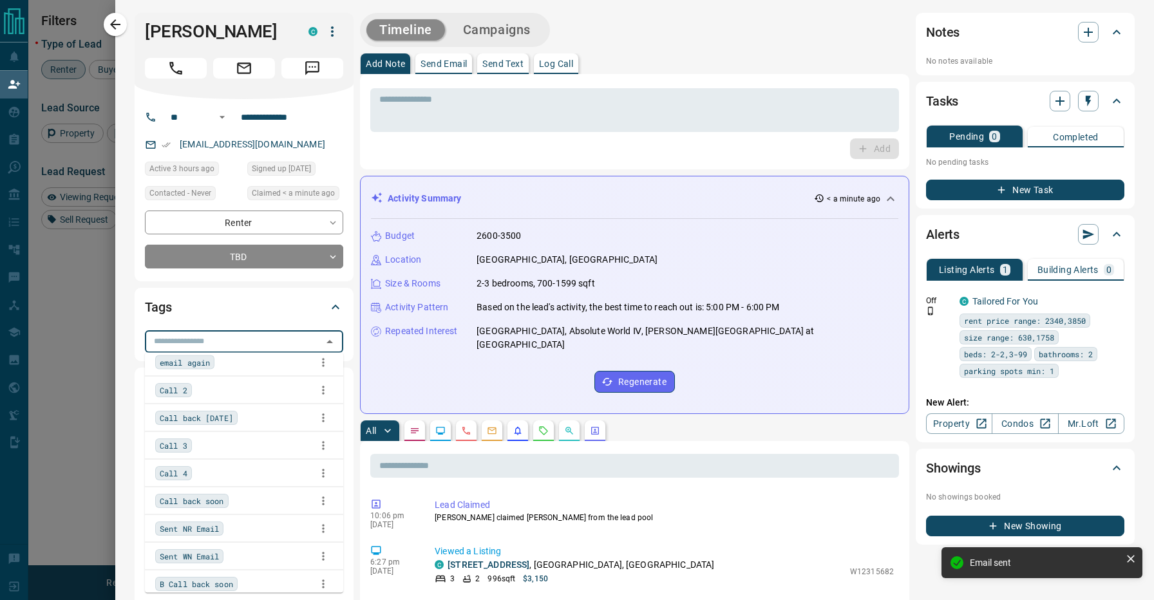
scroll to position [93, 0]
click at [247, 407] on div "Call back [DATE]" at bounding box center [244, 416] width 178 height 19
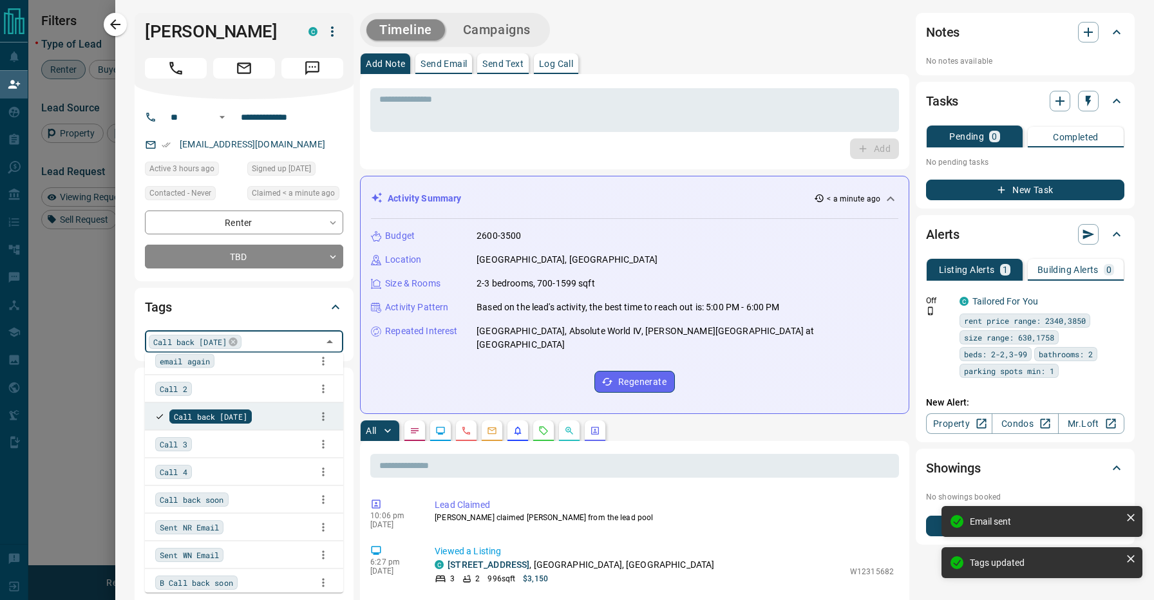
click at [223, 503] on span "Call back soon" at bounding box center [192, 499] width 64 height 13
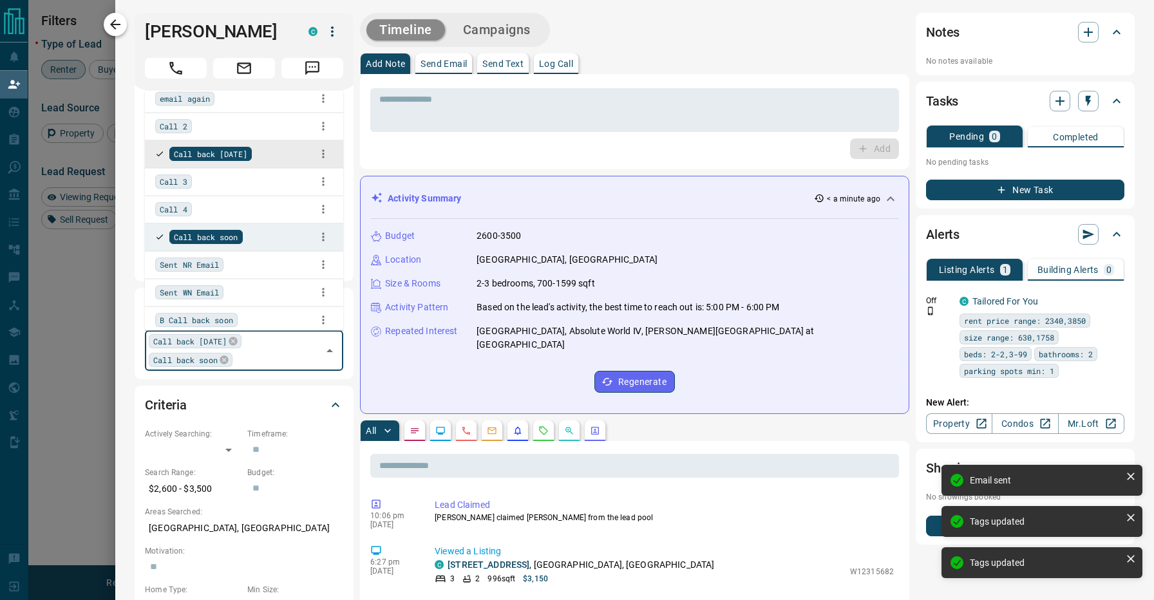
click at [119, 26] on icon "button" at bounding box center [115, 24] width 15 height 15
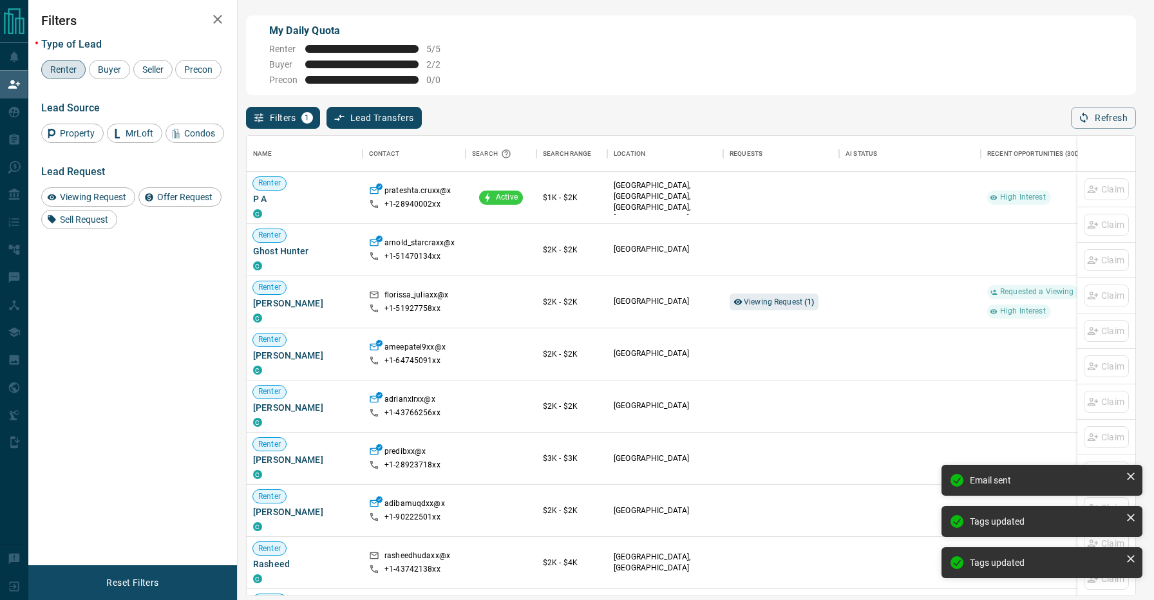
scroll to position [459, 888]
click at [512, 91] on div "My Daily Quota Renter 5 / 5 Buyer 2 / 2 Precon 0 / 0" at bounding box center [691, 55] width 890 height 80
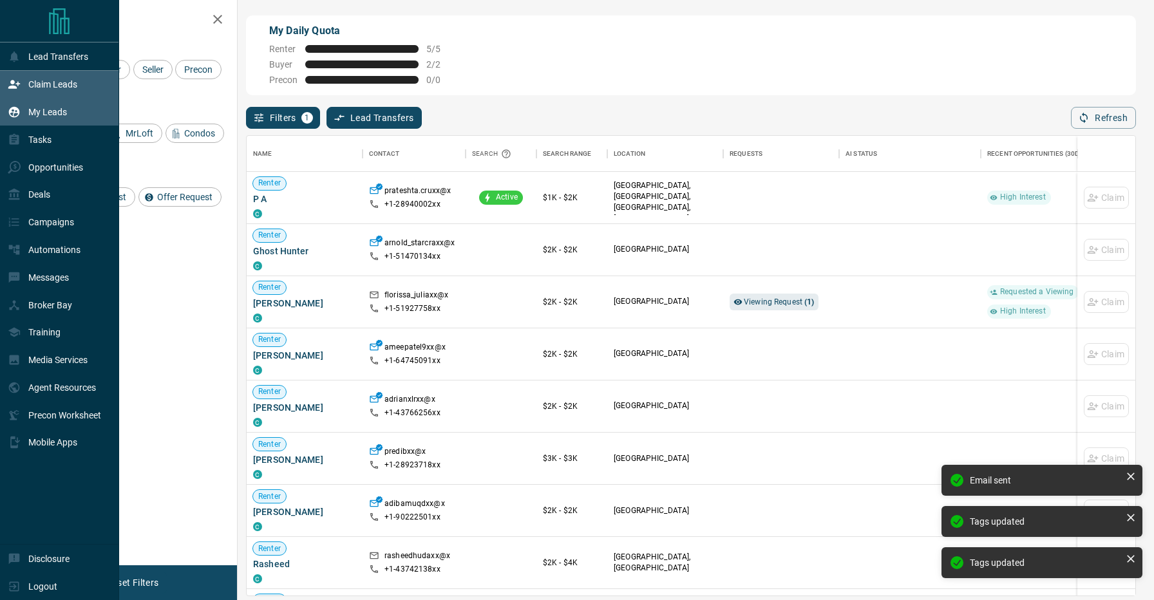
click at [11, 108] on icon at bounding box center [14, 112] width 13 height 13
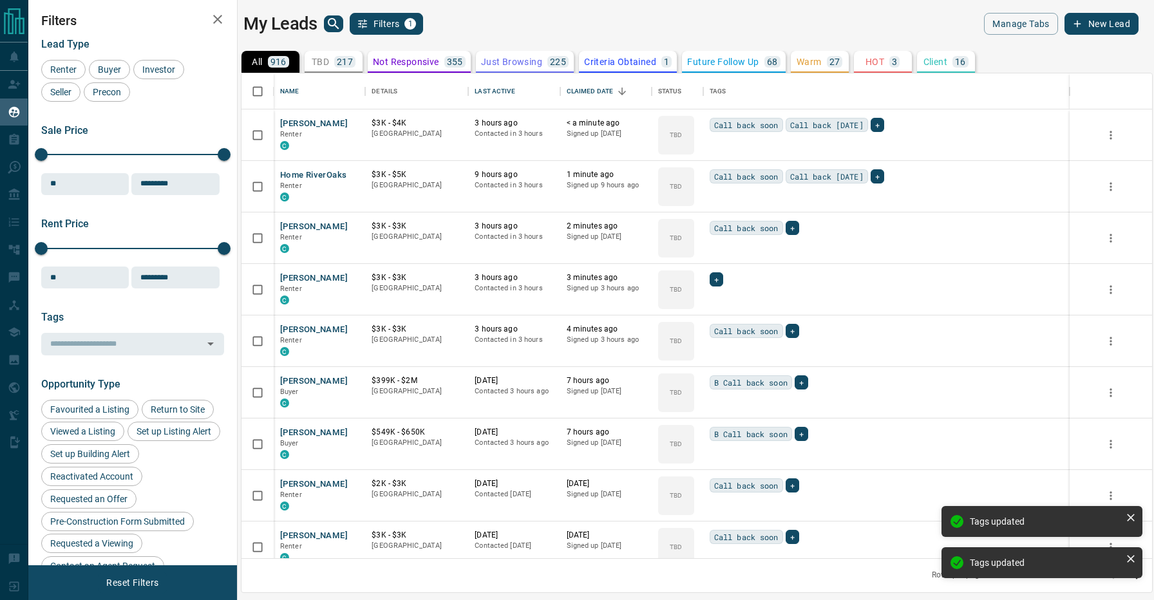
scroll to position [485, 910]
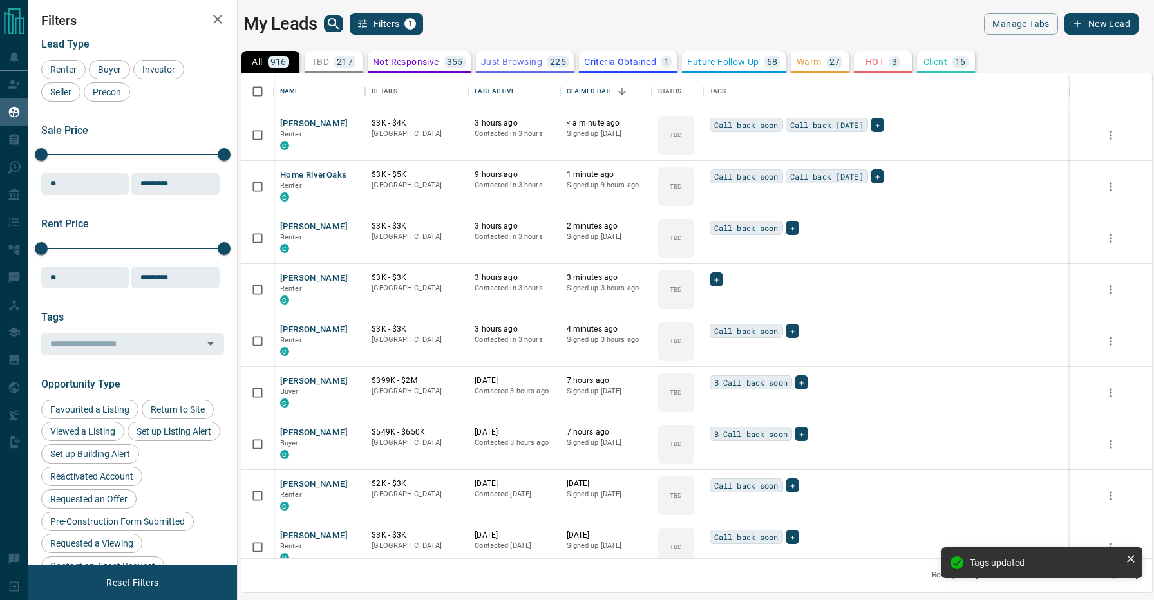
click at [635, 30] on div "My Leads Filters 1" at bounding box center [466, 24] width 447 height 22
click at [507, 99] on div "Last Active" at bounding box center [494, 91] width 40 height 36
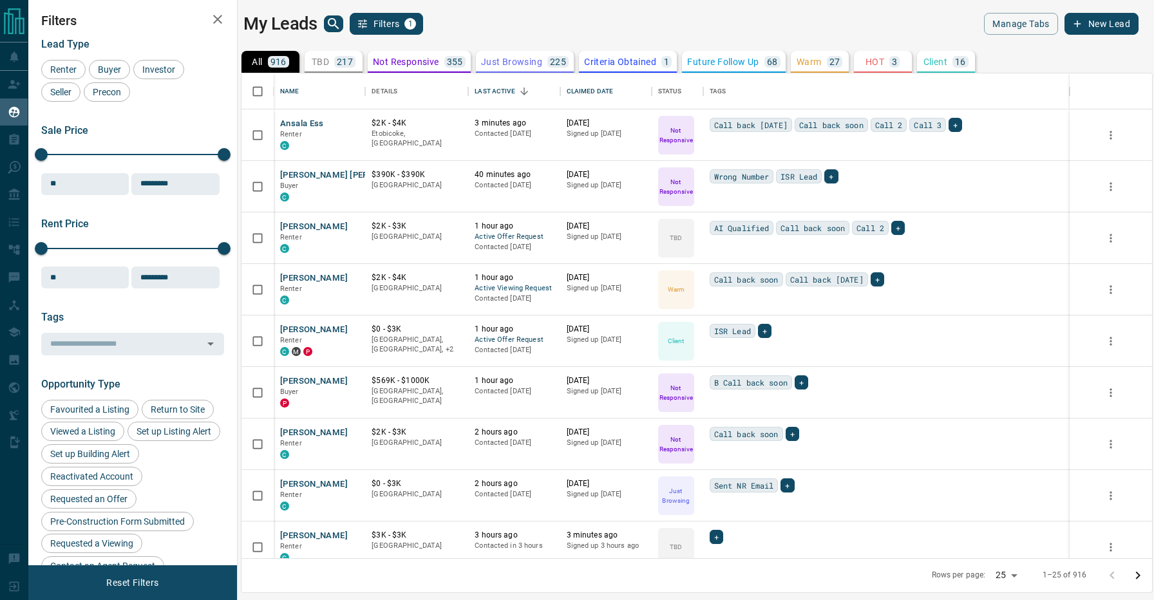
click at [510, 16] on div "My Leads Filters 1" at bounding box center [466, 24] width 447 height 22
click at [525, 12] on div "My Leads Filters 1 Manage Tabs New Lead All 916 TBD 217 Do Not Contact - Not Re…" at bounding box center [590, 292] width 1125 height 584
